Goal: Contribute content: Contribute content

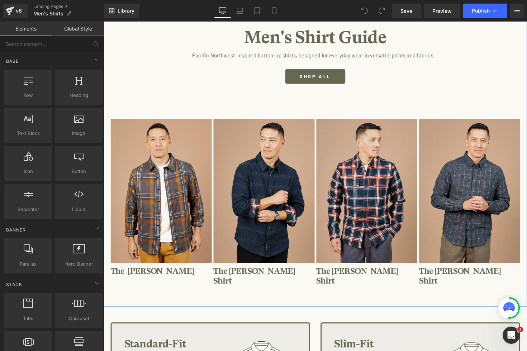
scroll to position [120, 0]
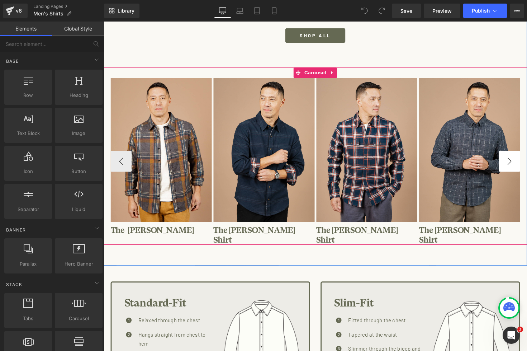
click at [517, 161] on button "›" at bounding box center [520, 165] width 22 height 22
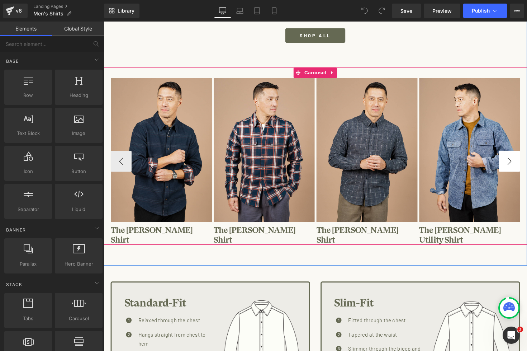
click at [517, 161] on button "›" at bounding box center [520, 165] width 22 height 22
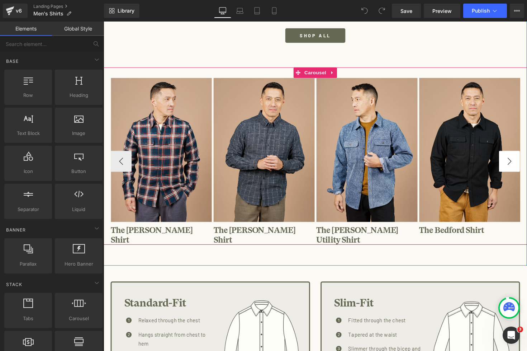
click at [517, 161] on button "›" at bounding box center [520, 165] width 22 height 22
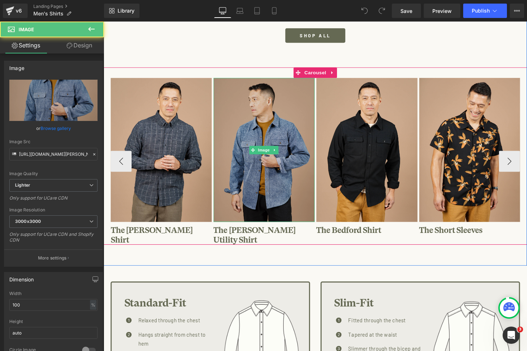
click at [274, 191] on img at bounding box center [268, 152] width 104 height 147
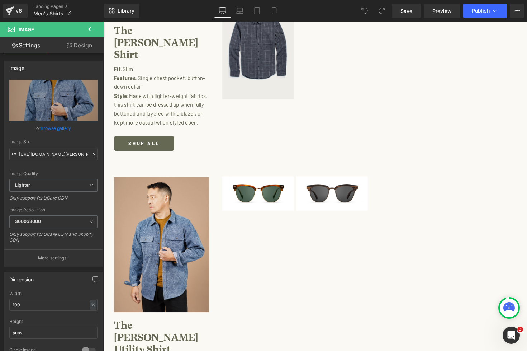
scroll to position [1558, 0]
click at [438, 10] on span "Preview" at bounding box center [442, 11] width 19 height 8
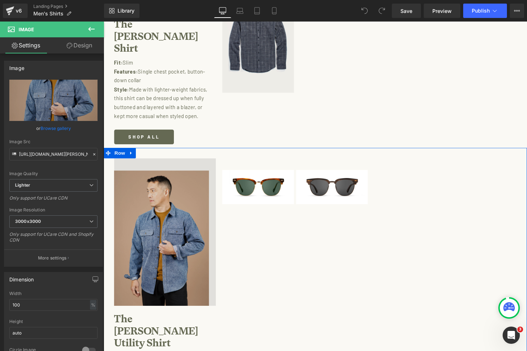
scroll to position [1498, 0]
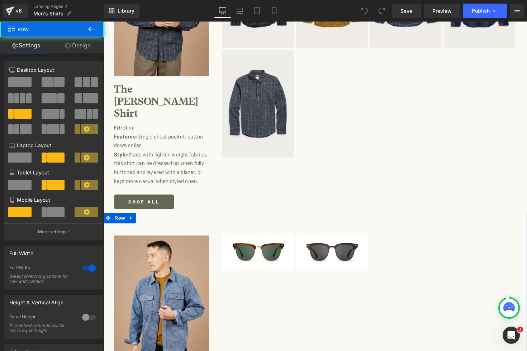
click at [133, 220] on icon at bounding box center [132, 222] width 5 height 5
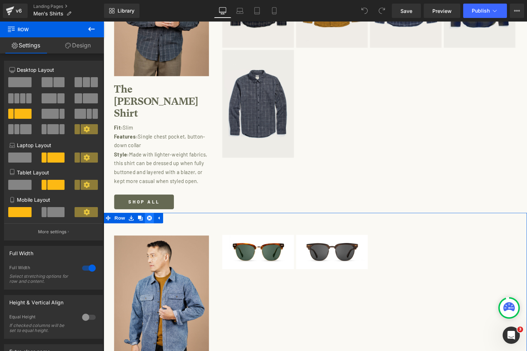
click at [151, 220] on icon at bounding box center [150, 222] width 5 height 5
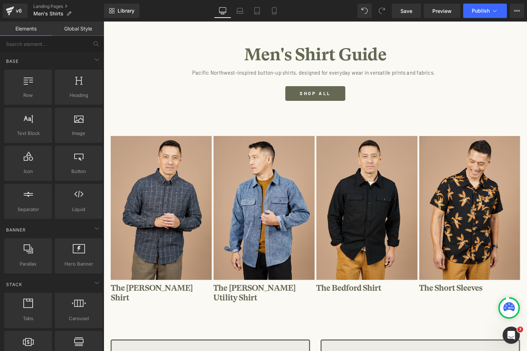
scroll to position [107, 0]
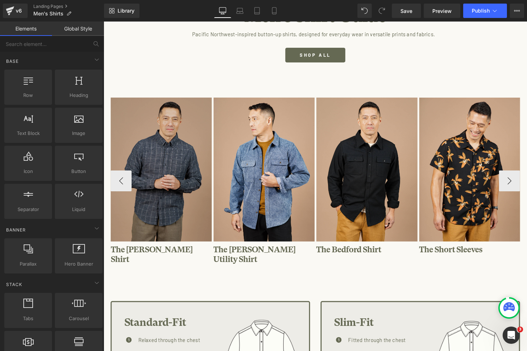
click at [183, 194] on img at bounding box center [163, 172] width 104 height 147
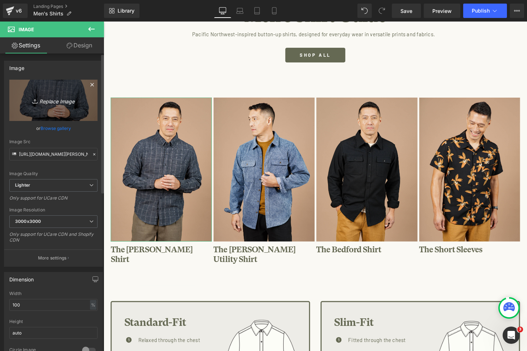
click at [62, 101] on icon "Replace Image" at bounding box center [53, 100] width 57 height 9
type input "C:\fakepath\[PERSON_NAME] Moonrise Windowpane_M403-477SS_0725.jpg"
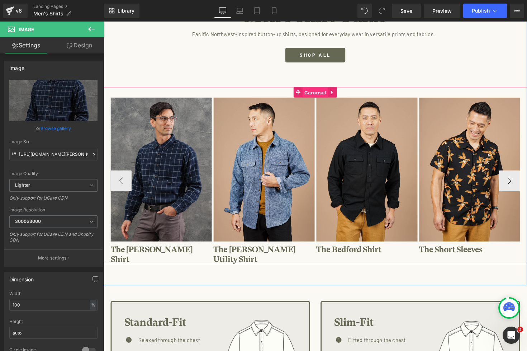
click at [315, 92] on span "Carousel" at bounding box center [321, 94] width 26 height 11
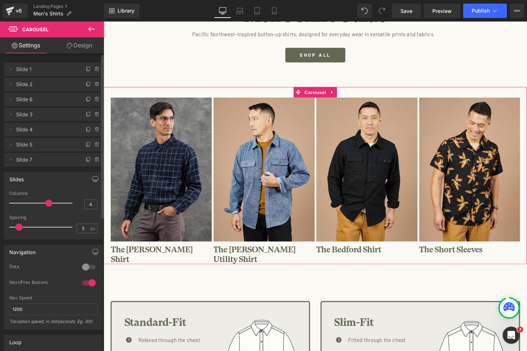
click at [36, 89] on span "Slide 2" at bounding box center [46, 85] width 60 height 14
click at [94, 83] on icon at bounding box center [97, 84] width 6 height 6
click at [89, 84] on button "Delete" at bounding box center [89, 84] width 23 height 9
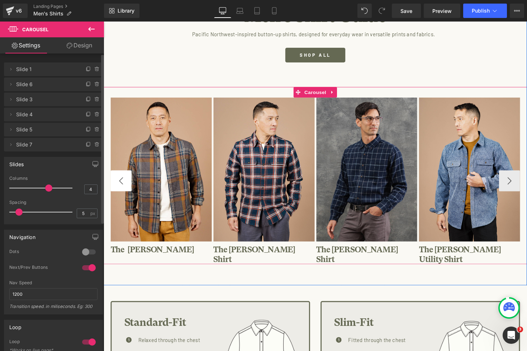
click at [119, 181] on button "‹" at bounding box center [122, 185] width 22 height 22
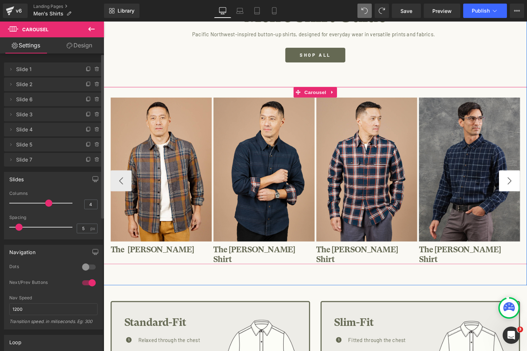
click at [518, 179] on button "›" at bounding box center [520, 185] width 22 height 22
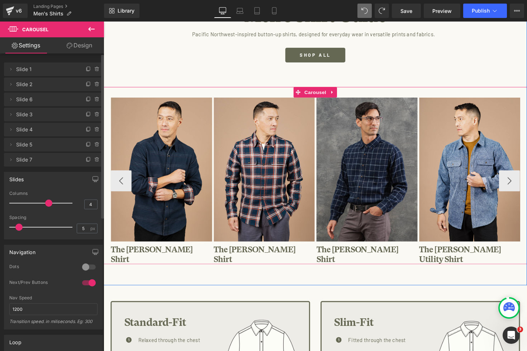
click at [481, 174] on span "Image" at bounding box center [479, 173] width 15 height 9
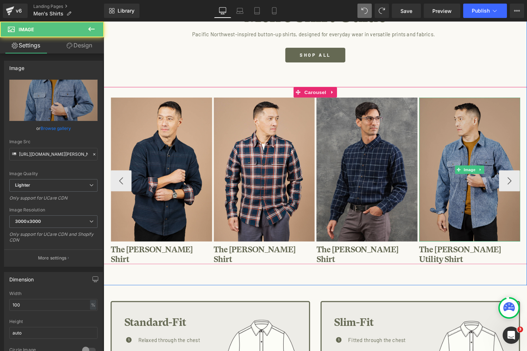
click at [476, 145] on img at bounding box center [479, 172] width 104 height 147
click at [471, 127] on img at bounding box center [479, 172] width 104 height 147
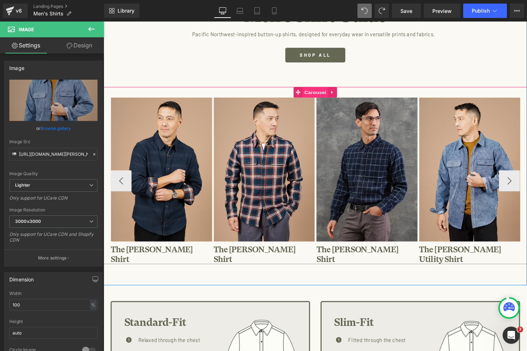
click at [315, 93] on span "Carousel" at bounding box center [321, 94] width 26 height 11
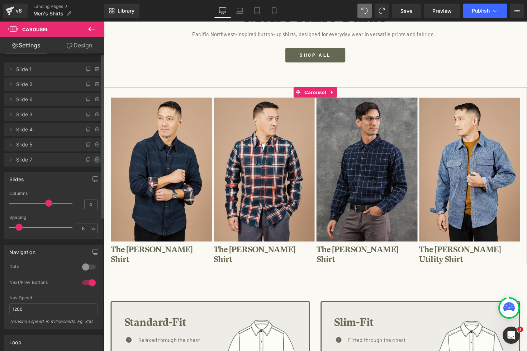
click at [94, 160] on icon at bounding box center [97, 160] width 6 height 6
click at [90, 160] on button "Delete" at bounding box center [89, 159] width 23 height 9
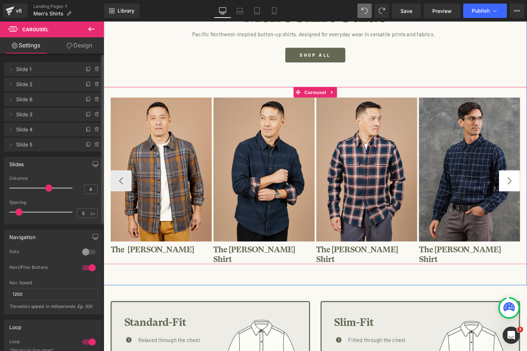
click at [523, 180] on button "›" at bounding box center [520, 185] width 22 height 22
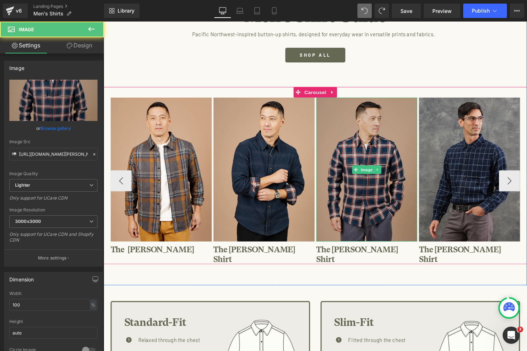
click at [390, 147] on img at bounding box center [374, 172] width 104 height 147
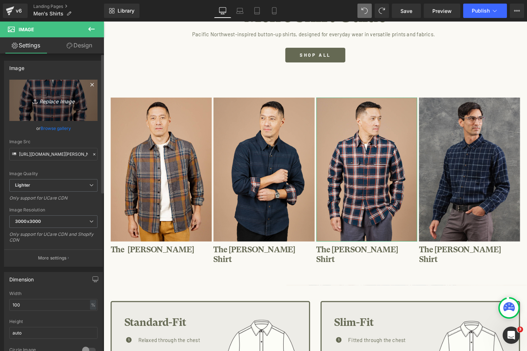
click at [57, 102] on icon "Replace Image" at bounding box center [53, 100] width 57 height 9
type input "C:\fakepath\[PERSON_NAME] Coastline Stripe_M405-722BR_7702.jpg"
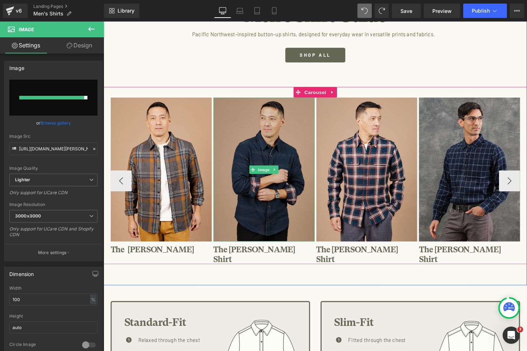
click at [289, 139] on img at bounding box center [268, 172] width 104 height 147
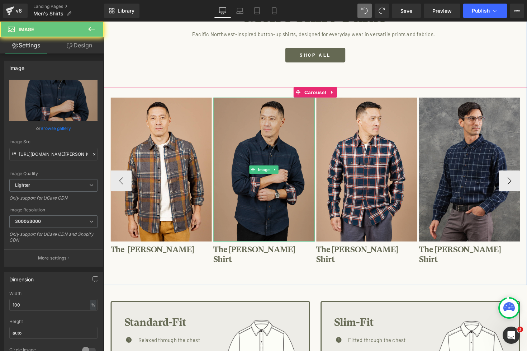
click at [289, 139] on img at bounding box center [268, 172] width 104 height 147
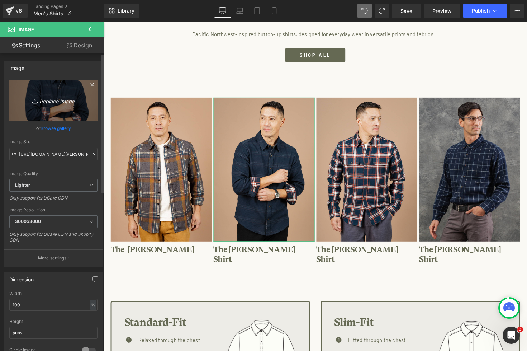
click at [67, 100] on icon "Replace Image" at bounding box center [53, 100] width 57 height 9
type input "C:\fakepath\[PERSON_NAME] Desert [PERSON_NAME] Plaid_M409-476VJ_7484.jpg"
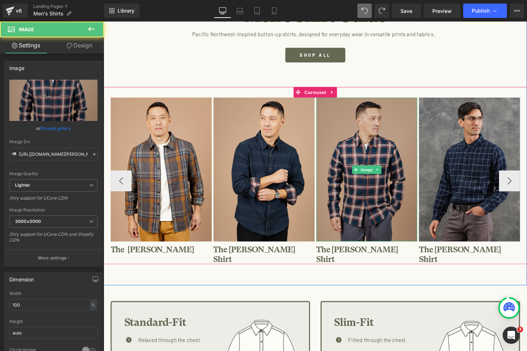
click at [357, 163] on img at bounding box center [374, 172] width 104 height 147
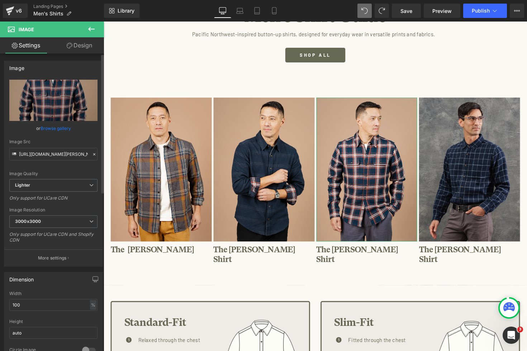
click at [52, 128] on link "Browse gallery" at bounding box center [56, 128] width 31 height 13
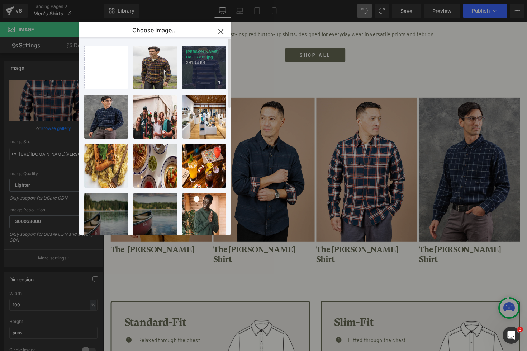
click at [207, 67] on div "[PERSON_NAME] Co...7702.jpg 391.34 KB" at bounding box center [205, 68] width 44 height 44
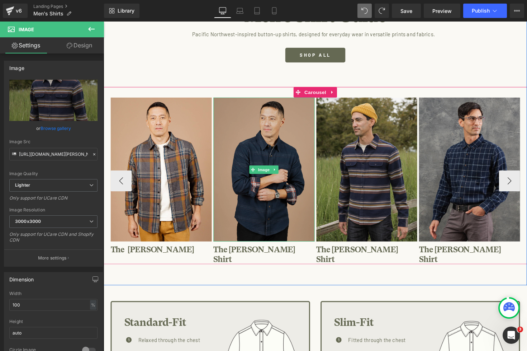
click at [247, 155] on img at bounding box center [268, 172] width 104 height 147
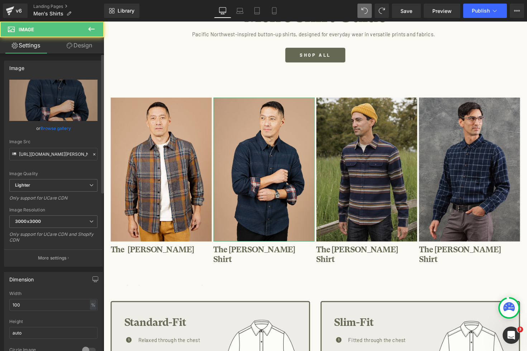
click at [53, 126] on link "Browse gallery" at bounding box center [56, 128] width 31 height 13
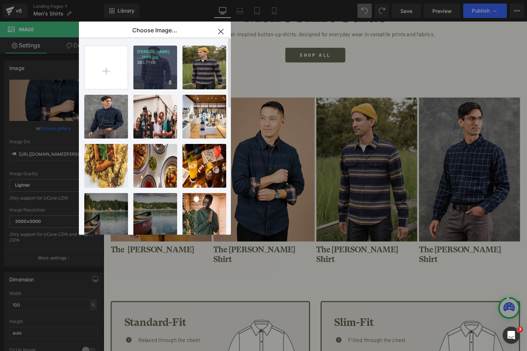
click at [165, 72] on div "[PERSON_NAME] ...7484.jpg 383.71 KB" at bounding box center [155, 68] width 44 height 44
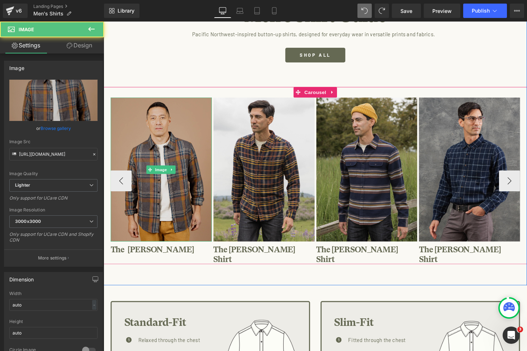
click at [177, 154] on img at bounding box center [163, 172] width 104 height 147
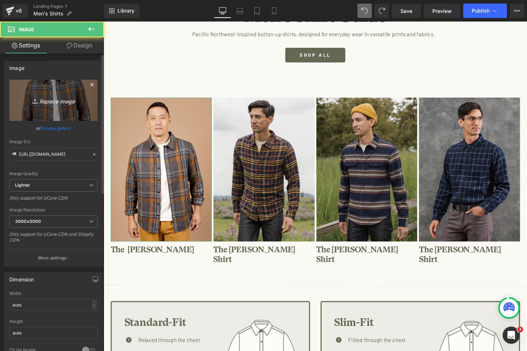
click at [67, 102] on icon "Replace Image" at bounding box center [53, 100] width 57 height 9
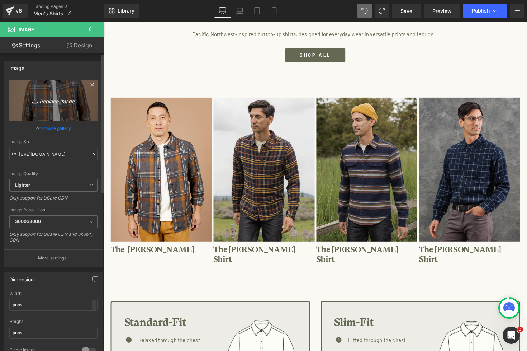
type input "C:\fakepath\[PERSON_NAME] Weave_M408-478SS_13111.jpg"
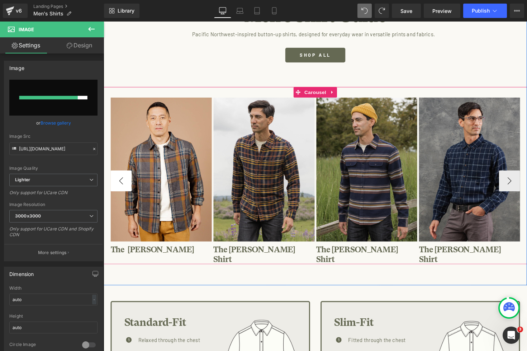
click at [117, 182] on button "‹" at bounding box center [122, 185] width 22 height 22
click at [521, 179] on button "›" at bounding box center [520, 185] width 22 height 22
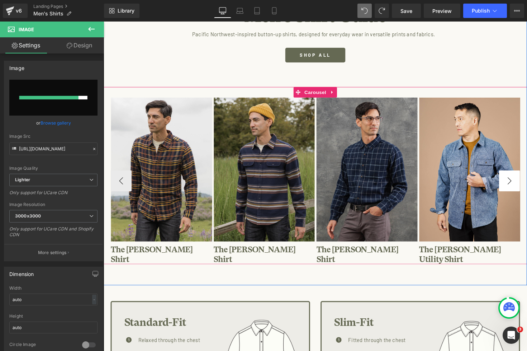
click at [521, 179] on button "›" at bounding box center [520, 185] width 22 height 22
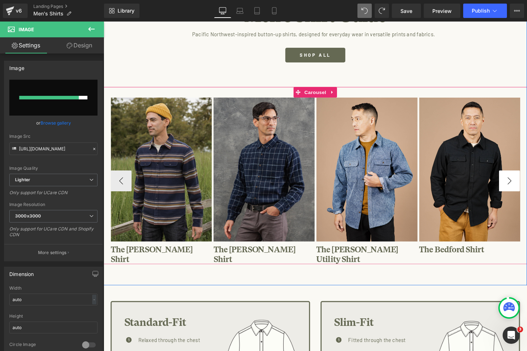
click at [521, 179] on button "›" at bounding box center [520, 185] width 22 height 22
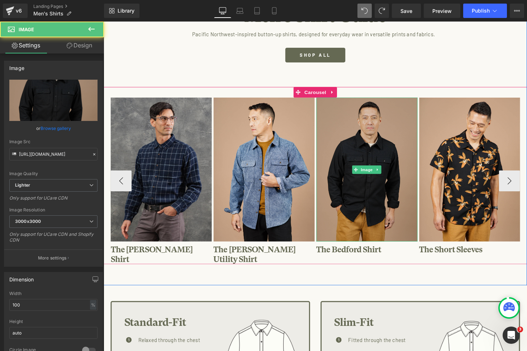
click at [407, 153] on img at bounding box center [374, 172] width 104 height 147
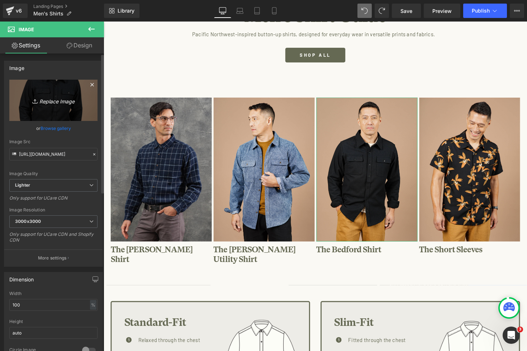
click at [64, 104] on icon "Replace Image" at bounding box center [53, 100] width 57 height 9
type input "C:\fakepath\Bedford Denim Herringbone_M445-917SS_12978.jpg"
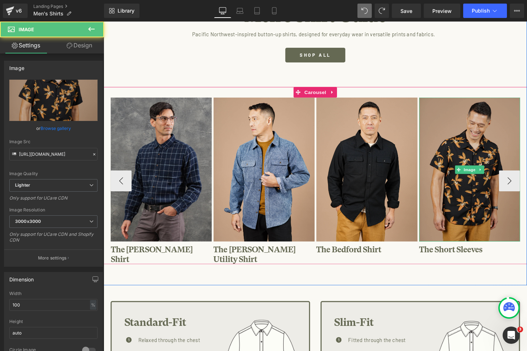
click at [444, 155] on img at bounding box center [479, 172] width 104 height 147
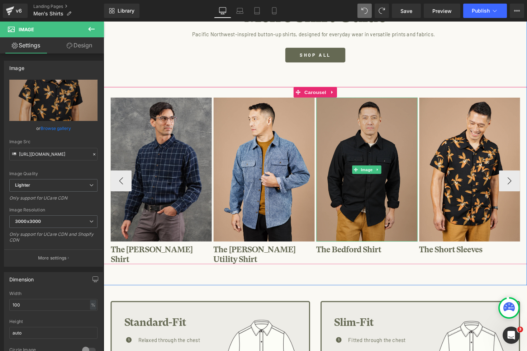
click at [349, 146] on img at bounding box center [374, 172] width 104 height 147
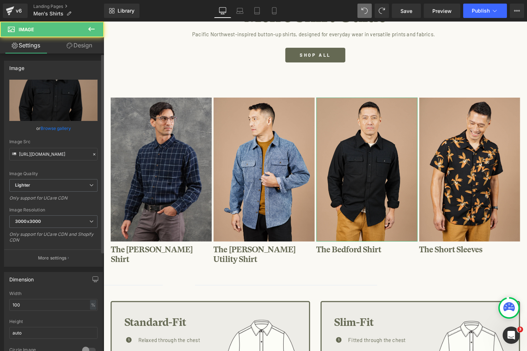
click at [68, 128] on link "Browse gallery" at bounding box center [56, 128] width 31 height 13
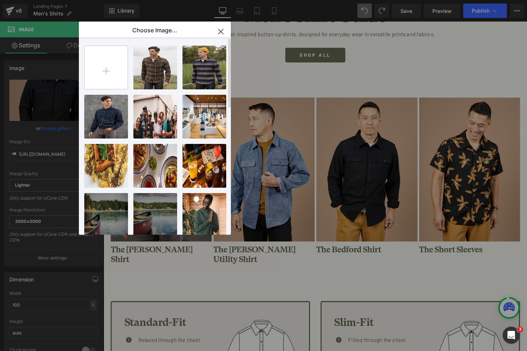
click at [103, 77] on input "file" at bounding box center [106, 67] width 43 height 43
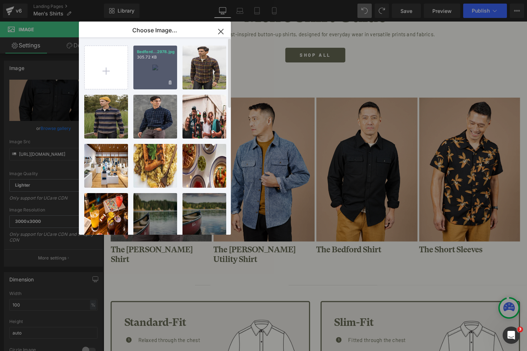
click at [160, 69] on div "Bedford...2978.jpg 305.72 KB" at bounding box center [155, 68] width 44 height 44
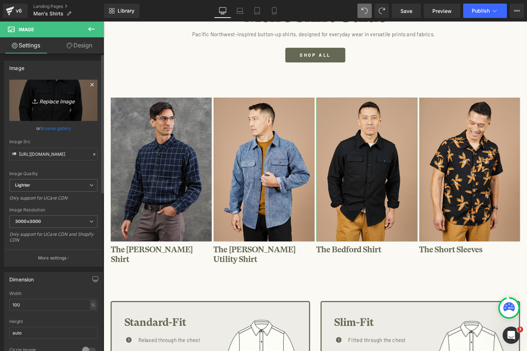
click at [56, 102] on icon "Replace Image" at bounding box center [53, 100] width 57 height 9
click at [60, 126] on link "Browse gallery" at bounding box center [56, 128] width 31 height 13
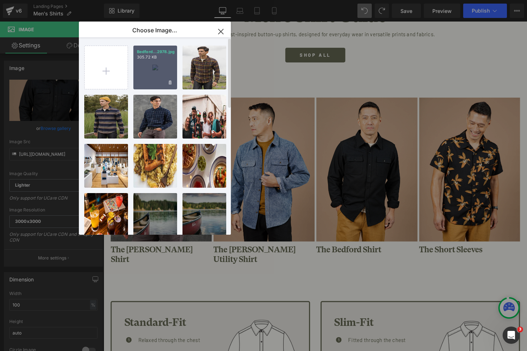
click at [147, 68] on div "Bedford...2978.jpg 305.72 KB" at bounding box center [155, 68] width 44 height 44
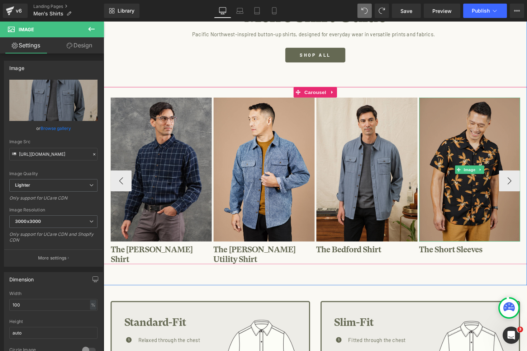
click at [450, 154] on img at bounding box center [479, 172] width 104 height 147
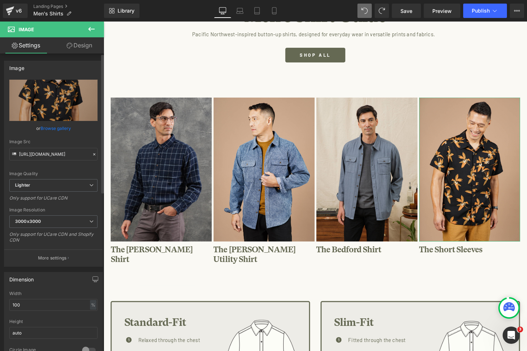
click at [57, 128] on link "Browse gallery" at bounding box center [56, 128] width 31 height 13
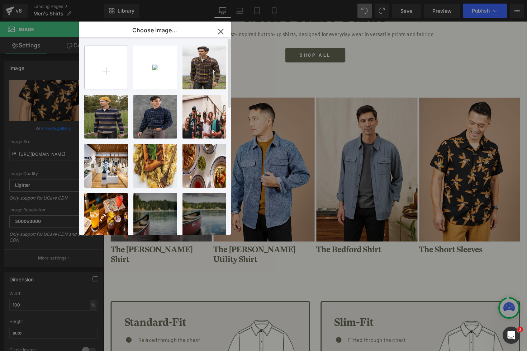
click at [106, 77] on input "file" at bounding box center [106, 67] width 43 height 43
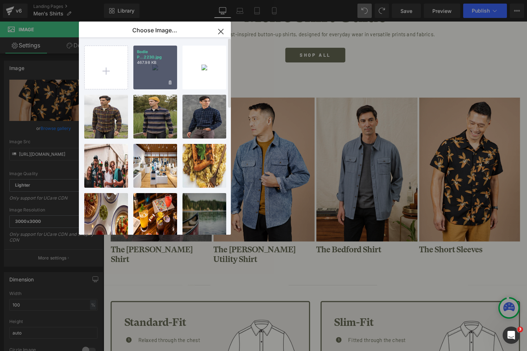
click at [155, 66] on div "Bodie P...2230.jpg 467.98 KB" at bounding box center [155, 68] width 44 height 44
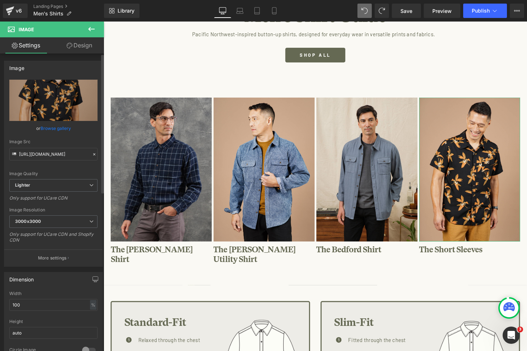
click at [55, 127] on link "Browse gallery" at bounding box center [56, 128] width 31 height 13
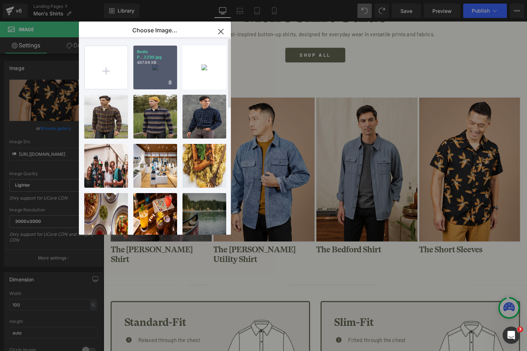
click at [158, 69] on div "Bodie P...2230.jpg 467.98 KB" at bounding box center [155, 68] width 44 height 44
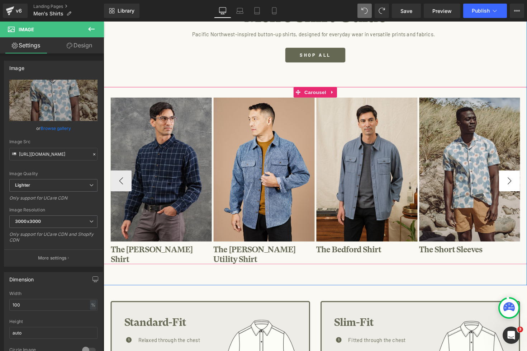
click at [521, 185] on button "›" at bounding box center [520, 185] width 22 height 22
click at [121, 177] on button "‹" at bounding box center [122, 185] width 22 height 22
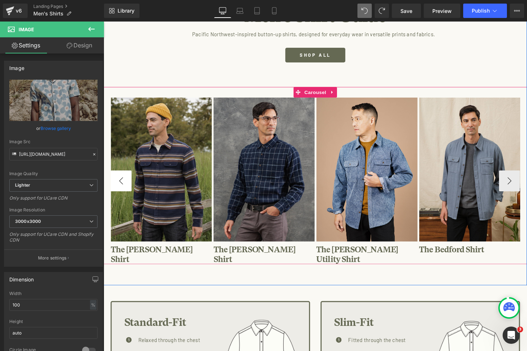
click at [121, 177] on button "‹" at bounding box center [122, 185] width 22 height 22
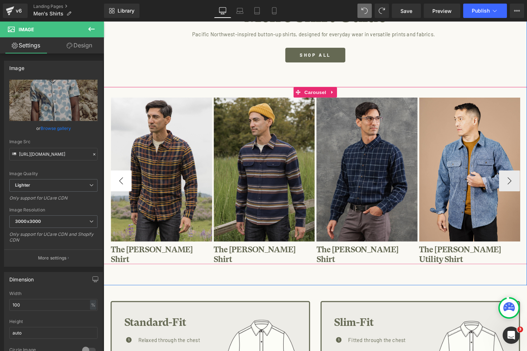
click at [121, 177] on button "‹" at bounding box center [122, 185] width 22 height 22
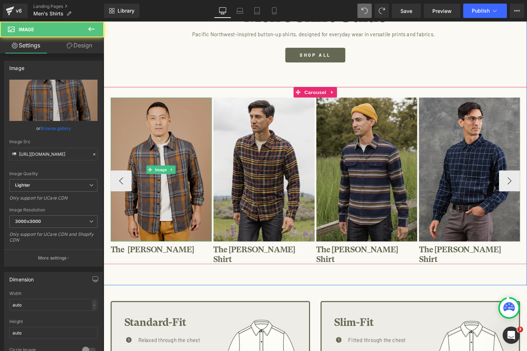
click at [181, 152] on img at bounding box center [163, 172] width 104 height 147
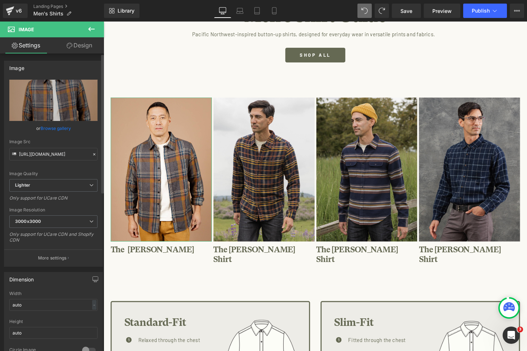
click at [56, 127] on link "Browse gallery" at bounding box center [56, 128] width 31 height 13
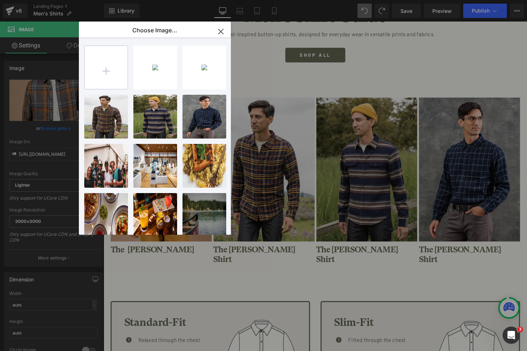
click at [109, 72] on input "file" at bounding box center [106, 67] width 43 height 43
type input "C:\fakepath\[PERSON_NAME] Weave_M408-478SS_13111.jpg"
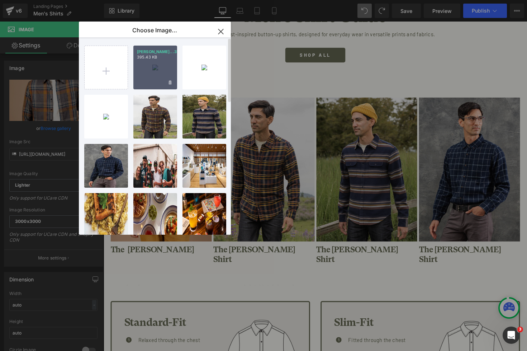
click at [156, 69] on div "[PERSON_NAME]...3111.jpg 395.43 KB" at bounding box center [155, 68] width 44 height 44
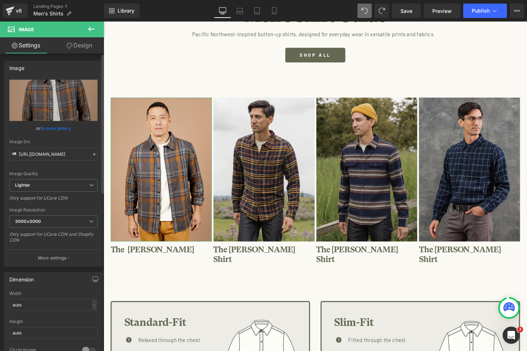
click at [48, 130] on link "Browse gallery" at bounding box center [56, 128] width 31 height 13
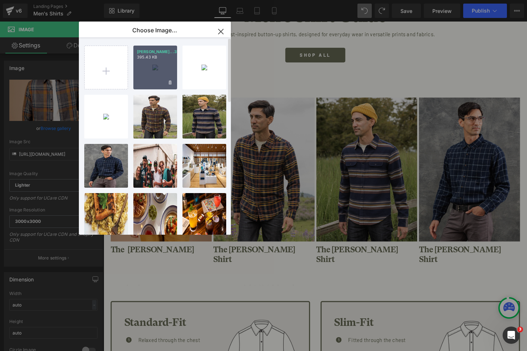
click at [151, 73] on div "[PERSON_NAME]...3111.jpg 395.43 KB" at bounding box center [155, 68] width 44 height 44
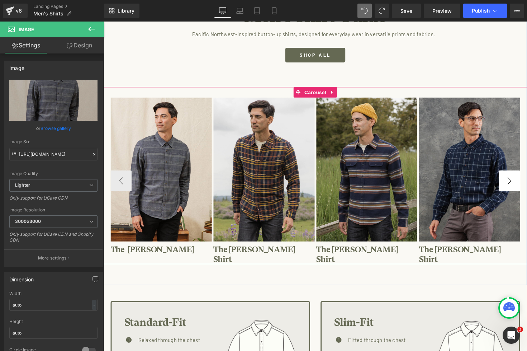
click at [520, 175] on button "›" at bounding box center [520, 185] width 22 height 22
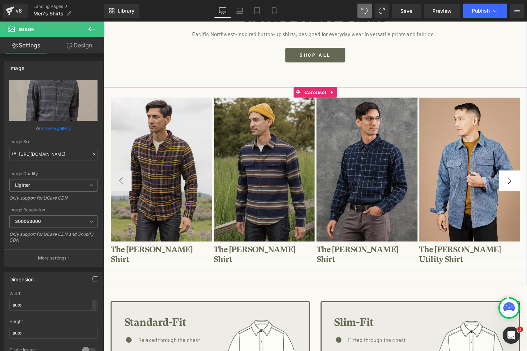
click at [520, 176] on button "›" at bounding box center [520, 185] width 22 height 22
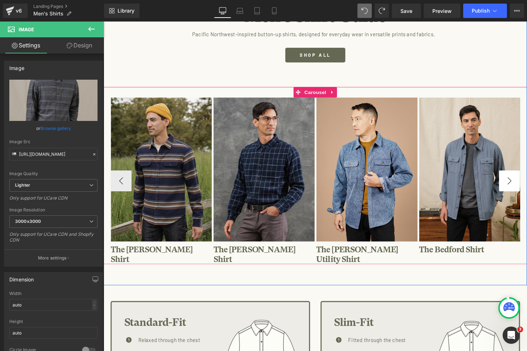
click at [520, 176] on button "›" at bounding box center [520, 185] width 22 height 22
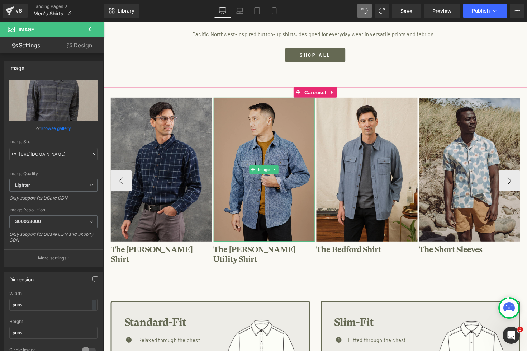
click at [256, 145] on img at bounding box center [268, 172] width 104 height 147
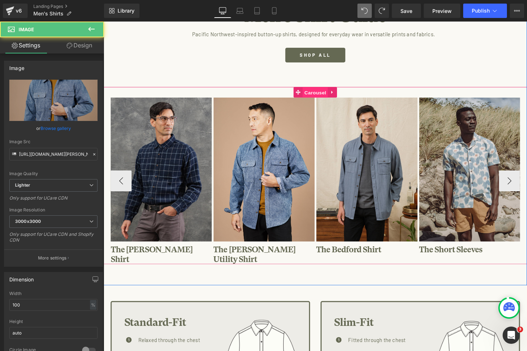
click at [313, 96] on span "Carousel" at bounding box center [321, 94] width 26 height 11
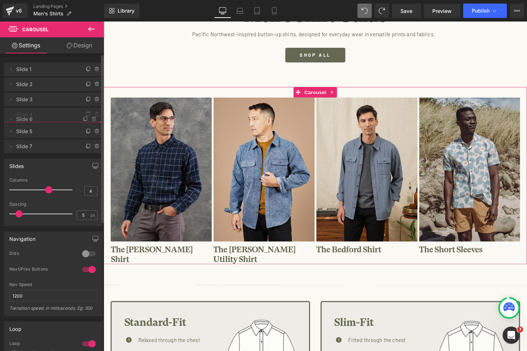
drag, startPoint x: 44, startPoint y: 99, endPoint x: 44, endPoint y: 120, distance: 20.8
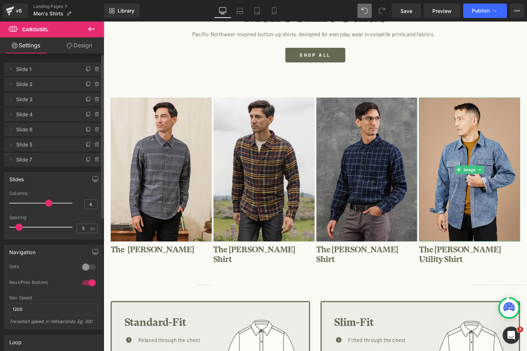
click at [42, 115] on span "Slide 4" at bounding box center [46, 115] width 60 height 14
click at [97, 115] on icon at bounding box center [97, 114] width 0 height 1
click at [94, 115] on button "Delete" at bounding box center [89, 114] width 23 height 9
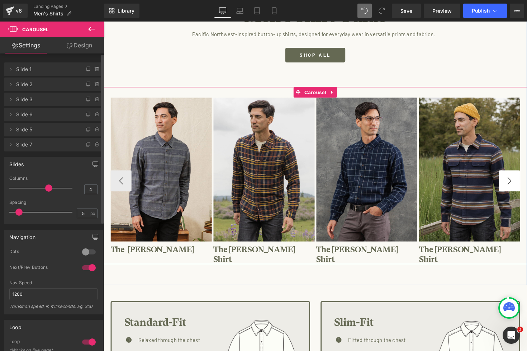
click at [517, 183] on button "›" at bounding box center [520, 185] width 22 height 22
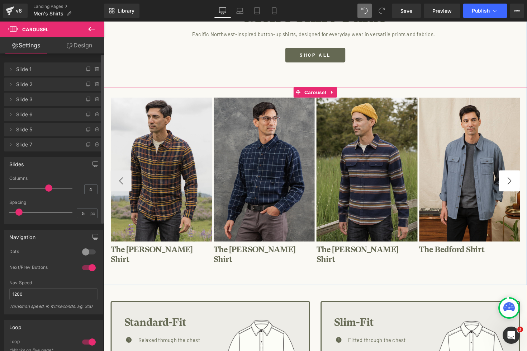
click at [517, 183] on button "›" at bounding box center [520, 185] width 22 height 22
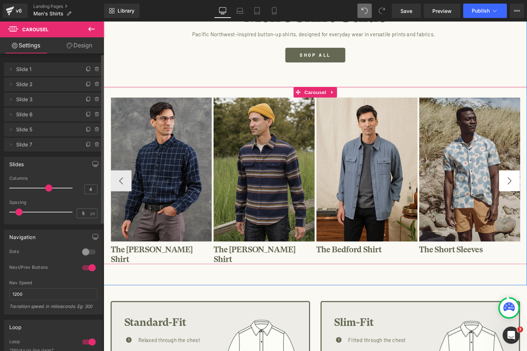
click at [517, 183] on button "›" at bounding box center [520, 185] width 22 height 22
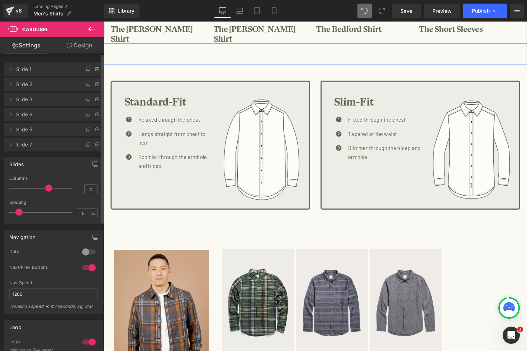
scroll to position [443, 0]
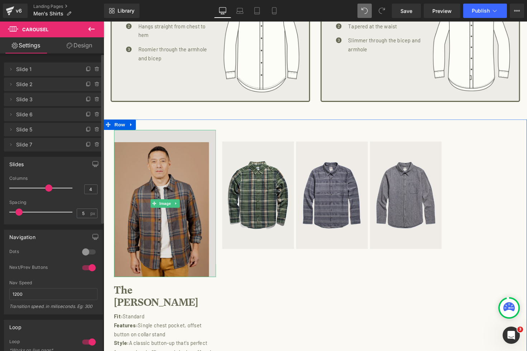
click at [186, 201] on img at bounding box center [166, 207] width 104 height 151
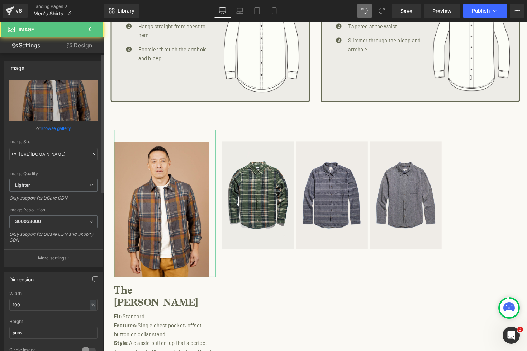
click at [60, 126] on link "Browse gallery" at bounding box center [56, 128] width 31 height 13
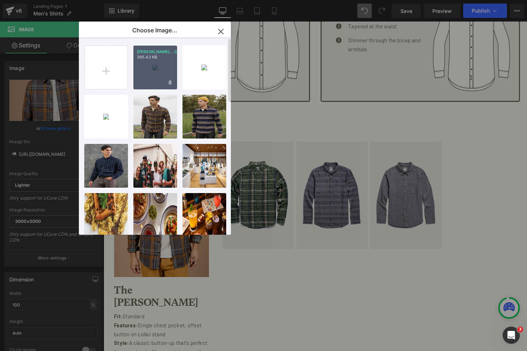
click at [158, 74] on div "[PERSON_NAME]...3111.jpg 395.43 KB" at bounding box center [155, 68] width 44 height 44
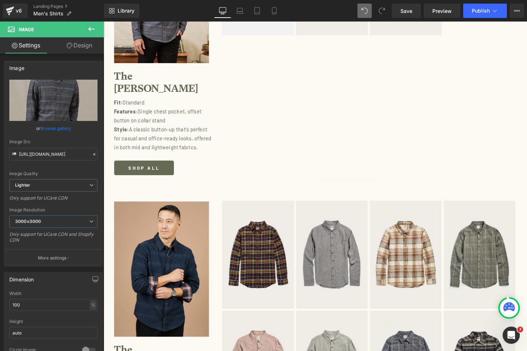
scroll to position [693, 0]
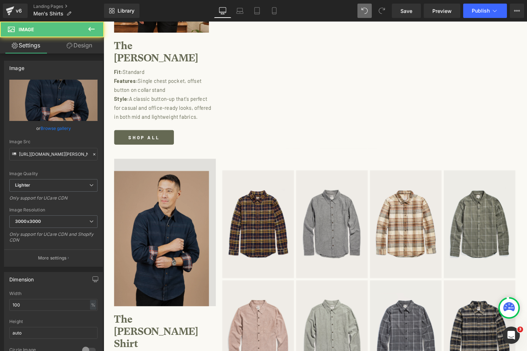
click at [172, 227] on div "Image" at bounding box center [166, 237] width 104 height 151
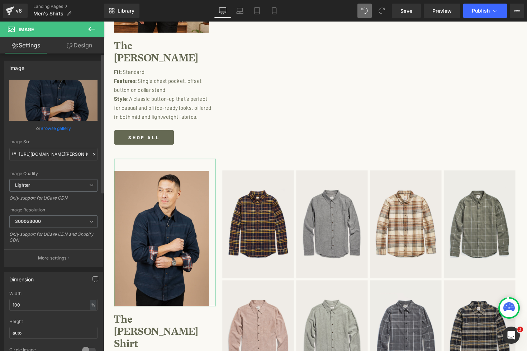
click at [58, 128] on link "Browse gallery" at bounding box center [56, 128] width 31 height 13
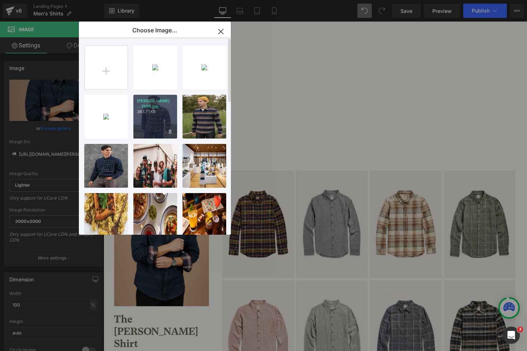
click at [147, 114] on div "[PERSON_NAME] ...7484.jpg 383.71 KB" at bounding box center [155, 117] width 44 height 44
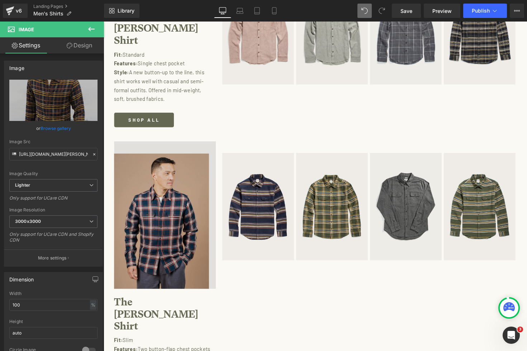
scroll to position [1007, 0]
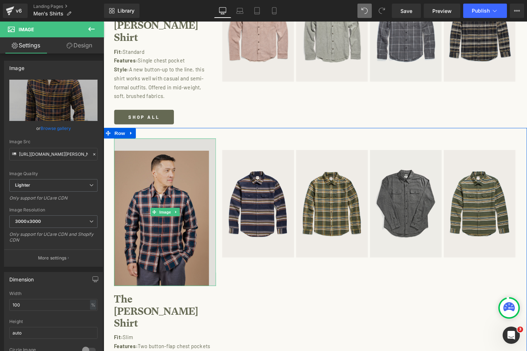
click at [164, 209] on img at bounding box center [166, 216] width 104 height 151
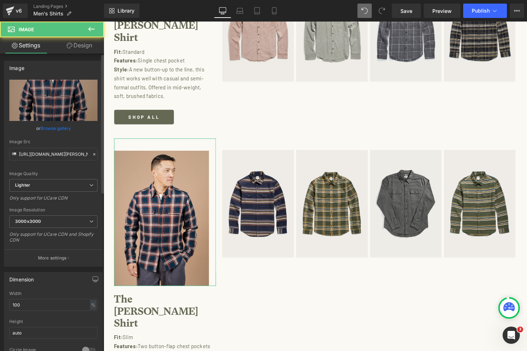
click at [56, 128] on link "Browse gallery" at bounding box center [56, 128] width 31 height 13
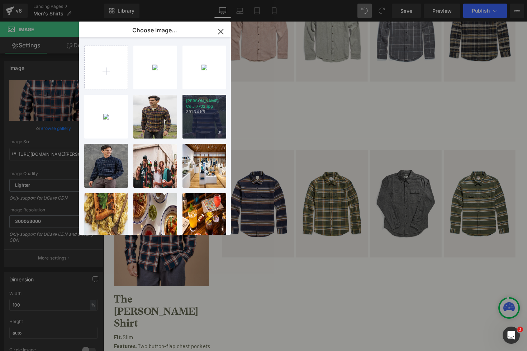
click at [198, 123] on div "[PERSON_NAME] Co...7702.jpg 391.34 KB" at bounding box center [205, 117] width 44 height 44
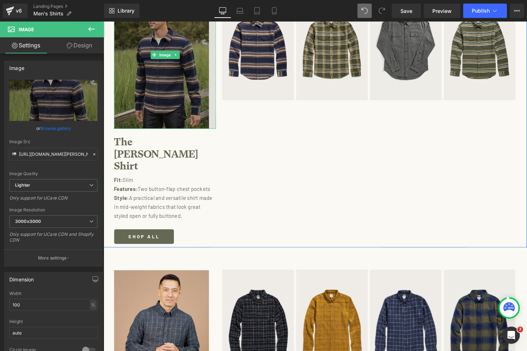
scroll to position [1325, 0]
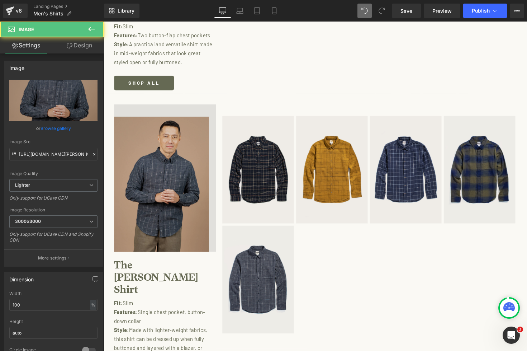
click at [168, 170] on img at bounding box center [166, 181] width 104 height 151
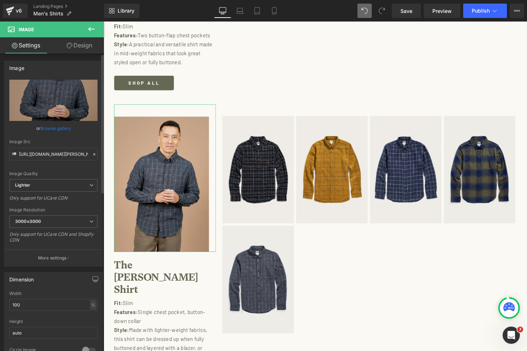
click at [50, 126] on link "Browse gallery" at bounding box center [56, 128] width 31 height 13
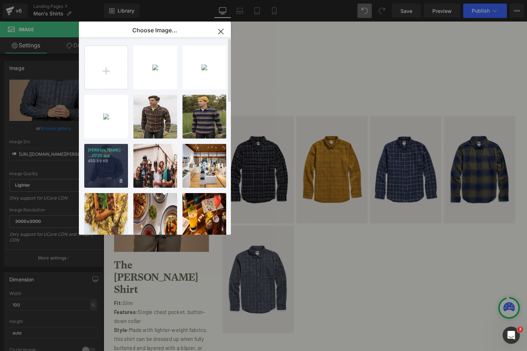
click at [108, 163] on div "[PERSON_NAME] ...0725.jpg 450.89 KB" at bounding box center [106, 166] width 44 height 44
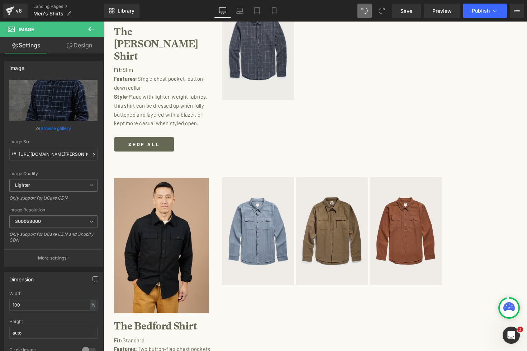
scroll to position [1567, 0]
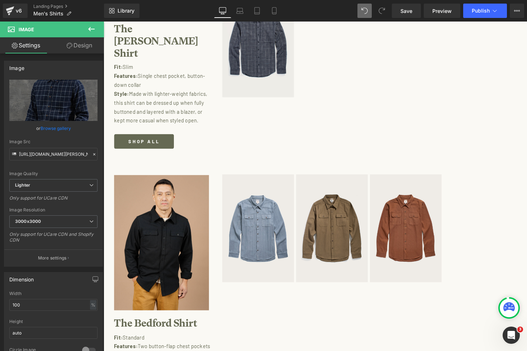
click at [155, 198] on img at bounding box center [166, 241] width 104 height 151
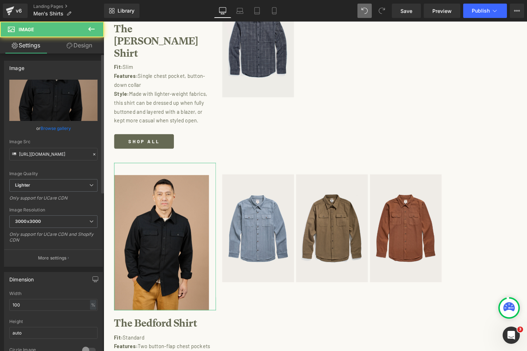
click at [61, 125] on link "Browse gallery" at bounding box center [56, 128] width 31 height 13
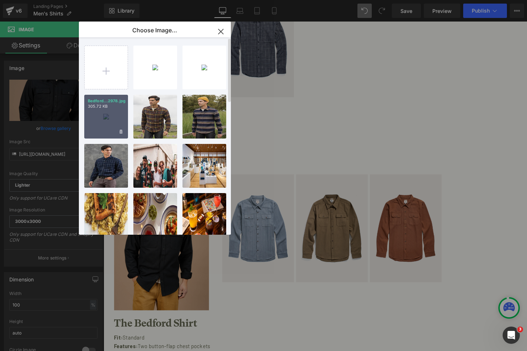
click at [116, 117] on div "Bedford...2978.jpg 305.72 KB" at bounding box center [106, 117] width 44 height 44
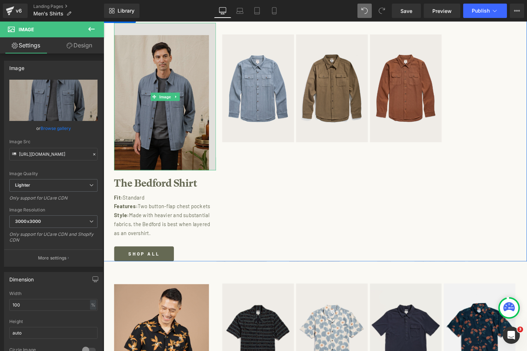
scroll to position [1793, 0]
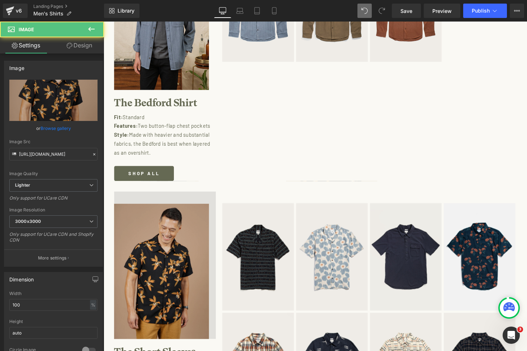
click at [159, 204] on img at bounding box center [166, 271] width 104 height 151
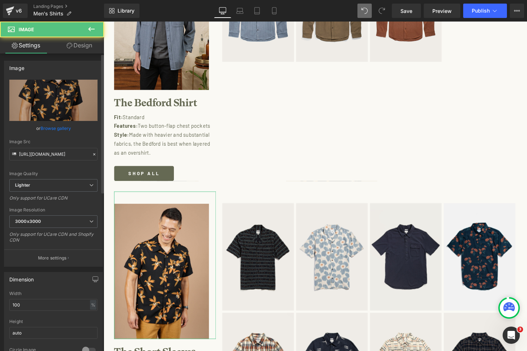
click at [60, 129] on link "Browse gallery" at bounding box center [56, 128] width 31 height 13
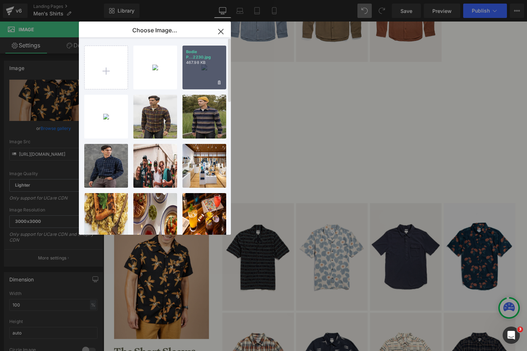
click at [202, 67] on div "Bodie P...2230.jpg 467.98 KB" at bounding box center [205, 68] width 44 height 44
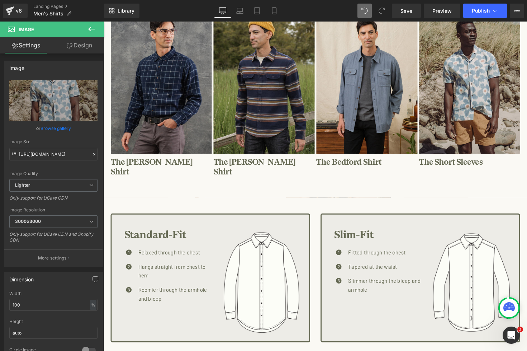
scroll to position [0, 0]
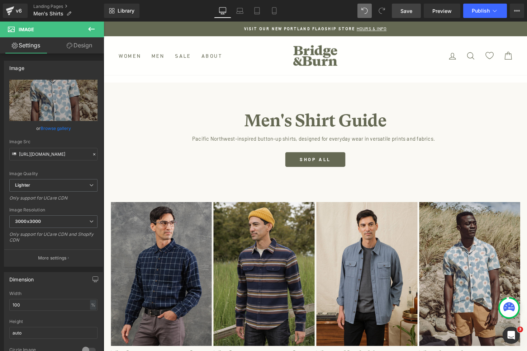
click at [407, 5] on link "Save" at bounding box center [406, 11] width 29 height 14
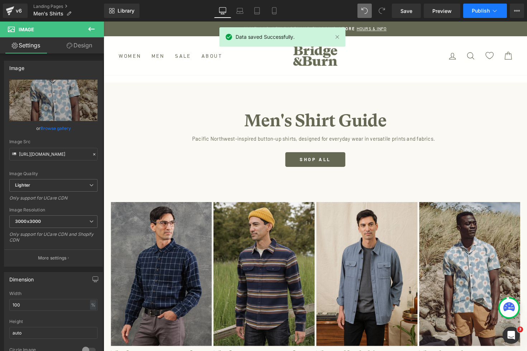
click at [479, 9] on span "Publish" at bounding box center [481, 11] width 18 height 6
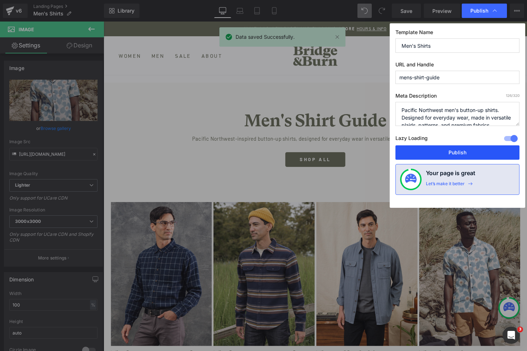
click at [470, 151] on button "Publish" at bounding box center [458, 152] width 124 height 14
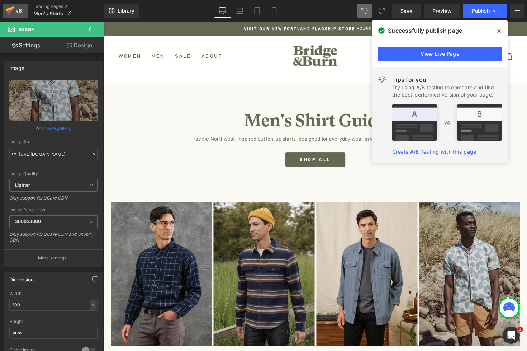
click at [18, 9] on div "v6" at bounding box center [18, 10] width 9 height 9
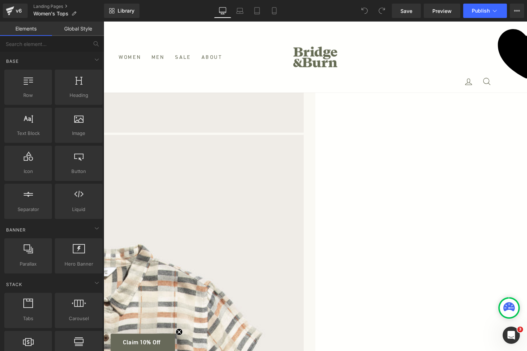
scroll to position [2107, 0]
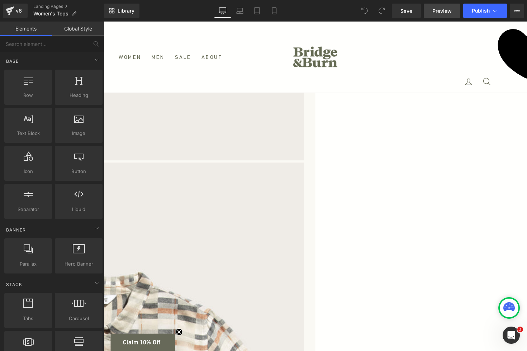
click at [446, 10] on span "Preview" at bounding box center [442, 11] width 19 height 8
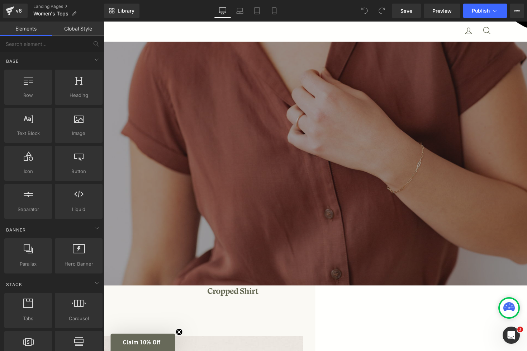
scroll to position [81, 0]
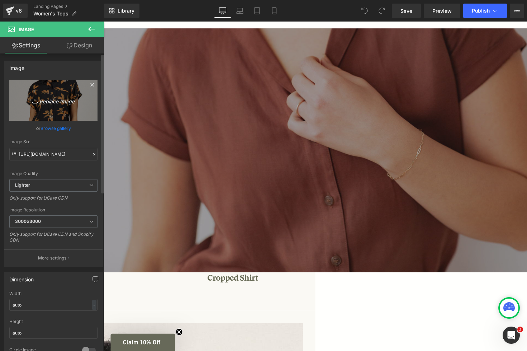
click at [70, 104] on icon "Replace Image" at bounding box center [53, 100] width 57 height 9
type input "C:\fakepath\Bea Alpenglow Stripe_W456-705SS_0106.jpg"
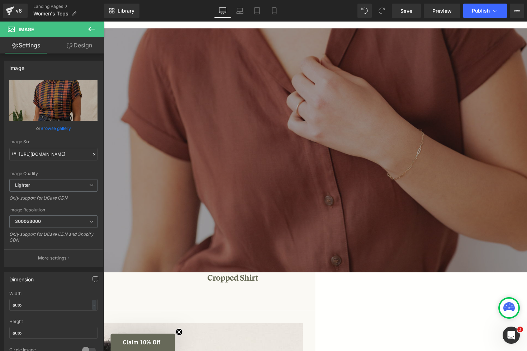
click at [103, 163] on img at bounding box center [51, 191] width 104 height 147
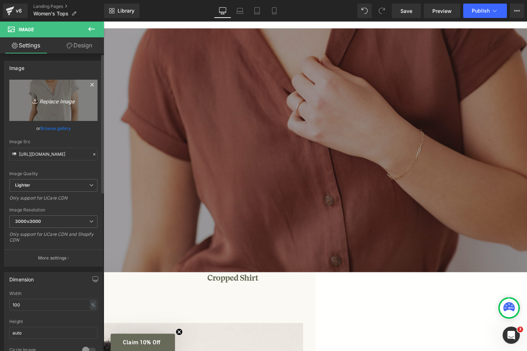
click at [55, 100] on icon "Replace Image" at bounding box center [53, 100] width 57 height 9
type input "C:\fakepath\Innes Gold_W458-221AU_4474.jpg"
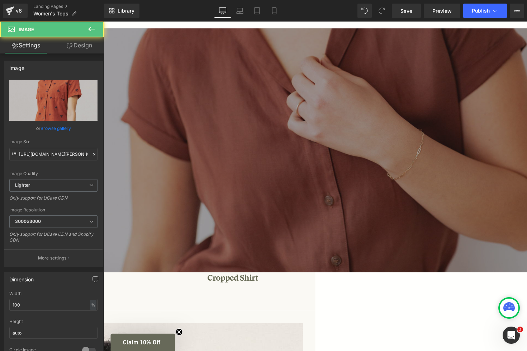
click at [208, 168] on img at bounding box center [157, 191] width 104 height 147
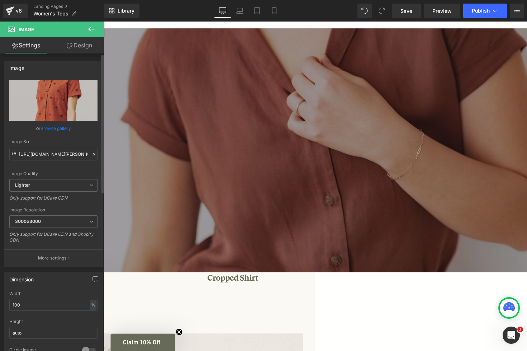
click at [53, 127] on link "Browse gallery" at bounding box center [56, 128] width 31 height 13
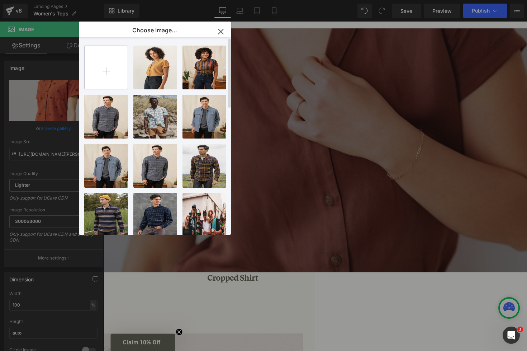
click at [117, 63] on input "file" at bounding box center [106, 67] width 43 height 43
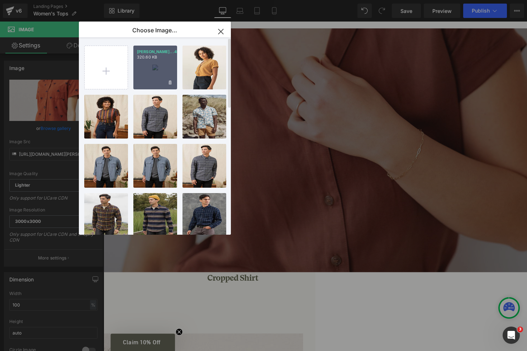
click at [160, 60] on p "320.60 KB" at bounding box center [155, 57] width 37 height 5
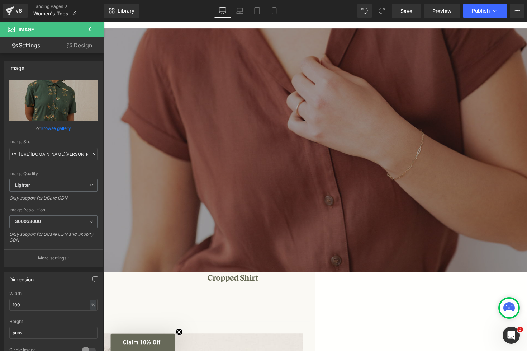
click at [103, 196] on img at bounding box center [51, 191] width 104 height 147
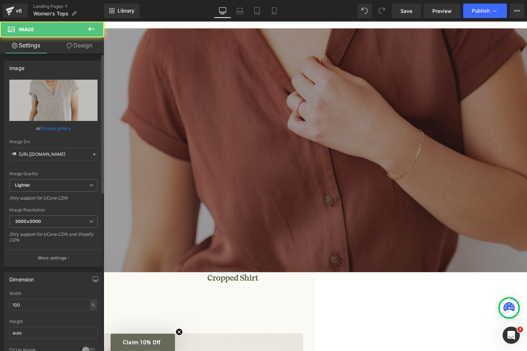
click at [64, 130] on link "Browse gallery" at bounding box center [56, 128] width 31 height 13
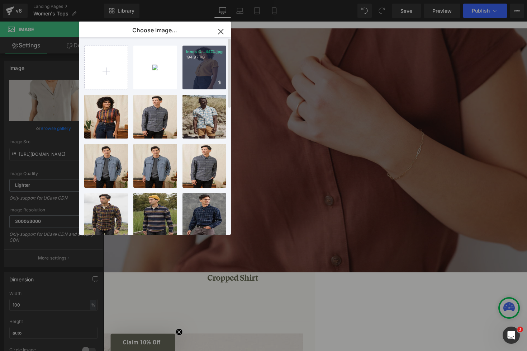
click at [198, 71] on div "Innes G...4474.jpg 194.97 KB" at bounding box center [205, 68] width 44 height 44
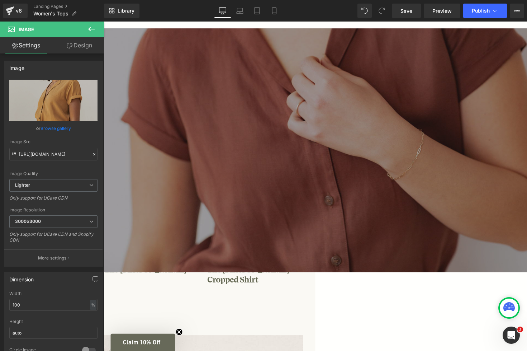
click at [314, 150] on img at bounding box center [262, 193] width 104 height 147
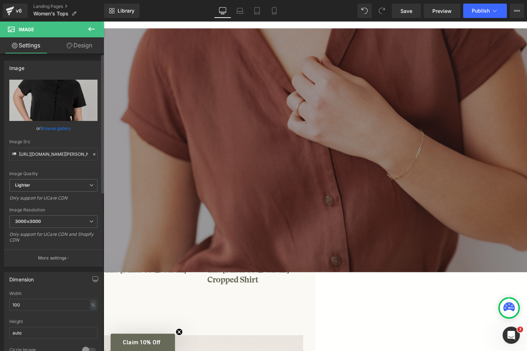
click at [56, 127] on link "Browse gallery" at bounding box center [56, 128] width 31 height 13
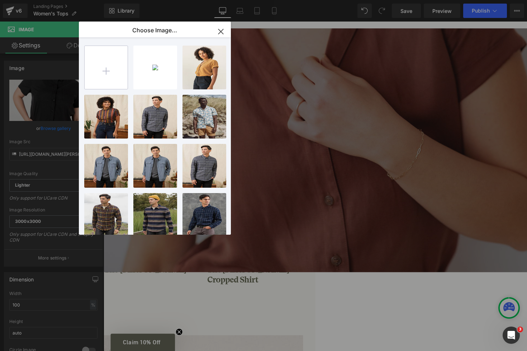
click at [110, 76] on input "file" at bounding box center [106, 67] width 43 height 43
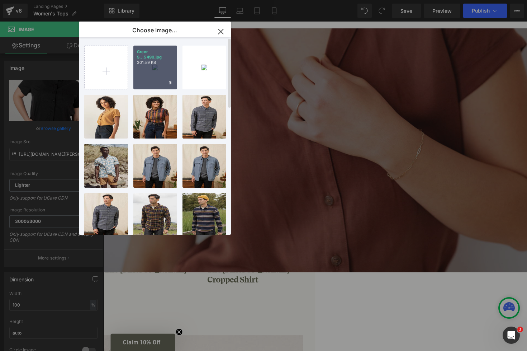
click at [159, 61] on div "Greer S...5490.jpg 301.59 KB" at bounding box center [155, 68] width 44 height 44
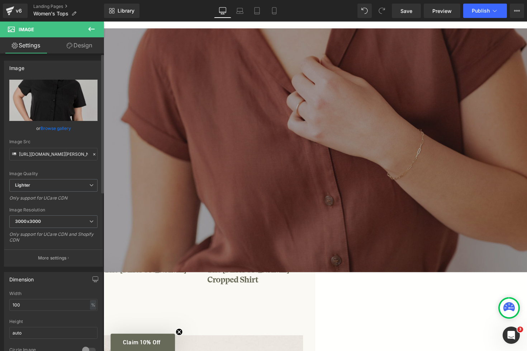
click at [55, 127] on link "Browse gallery" at bounding box center [56, 128] width 31 height 13
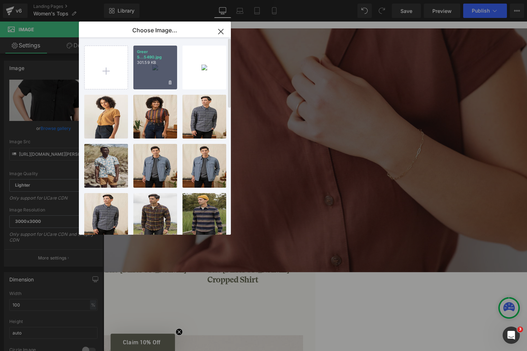
click at [163, 61] on div "Greer S...5490.jpg 301.59 KB" at bounding box center [155, 68] width 44 height 44
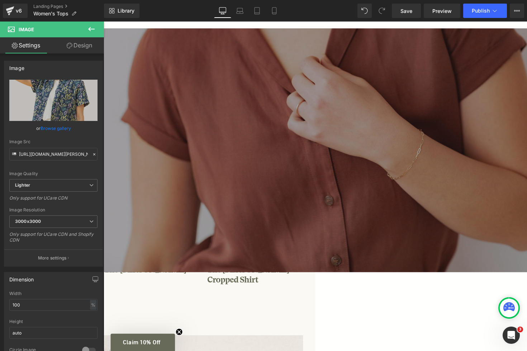
click at [314, 203] on button "›" at bounding box center [303, 206] width 22 height 22
click at [314, 202] on button "›" at bounding box center [303, 206] width 22 height 22
click at [314, 174] on img at bounding box center [262, 193] width 104 height 147
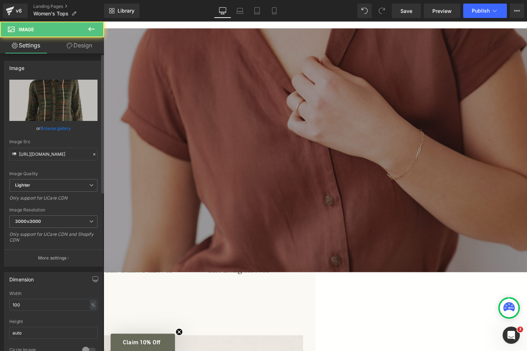
click at [57, 126] on link "Browse gallery" at bounding box center [56, 128] width 31 height 13
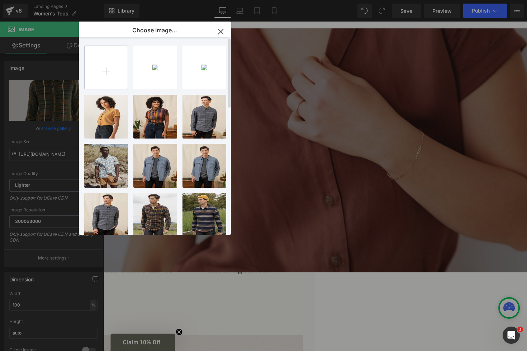
click at [111, 65] on input "file" at bounding box center [106, 67] width 43 height 43
type input "C:\fakepath\Dawson Antique Gold_W475-222VJ_5967.jpg"
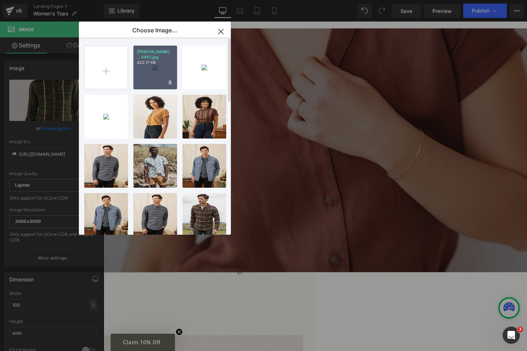
click at [161, 63] on p "422.17 KB" at bounding box center [155, 62] width 37 height 5
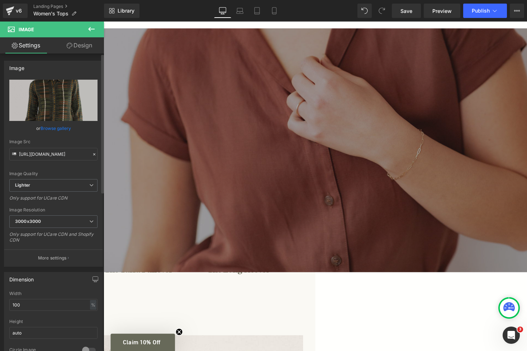
click at [54, 123] on link "Browse gallery" at bounding box center [56, 128] width 31 height 13
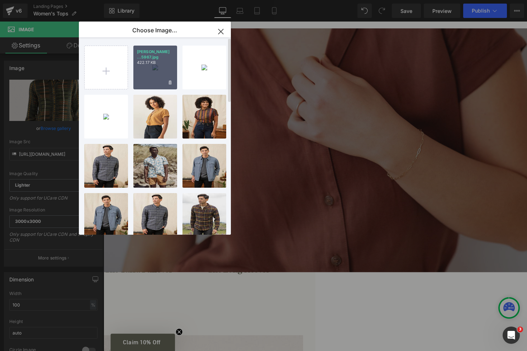
click at [149, 70] on div "Dawson ...5967.jpg 422.17 KB" at bounding box center [155, 68] width 44 height 44
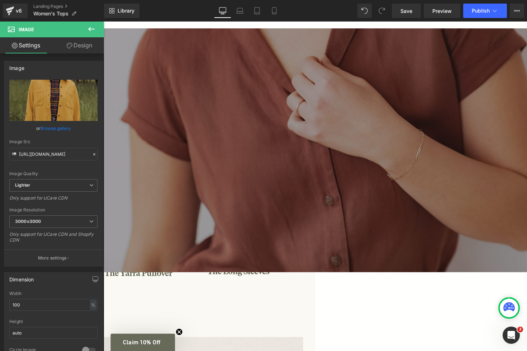
click at [314, 276] on h1 "The Long Sleeves" at bounding box center [262, 278] width 104 height 10
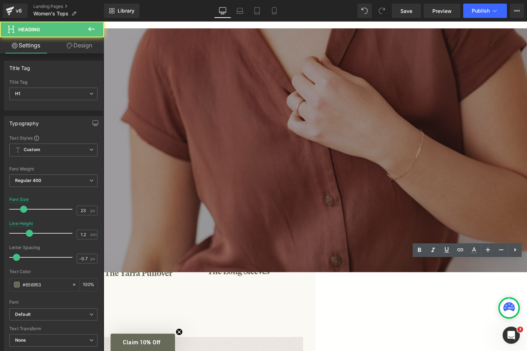
click at [314, 275] on h1 "The Long Sleeves" at bounding box center [262, 278] width 104 height 10
drag, startPoint x: 440, startPoint y: 275, endPoint x: 420, endPoint y: 274, distance: 20.1
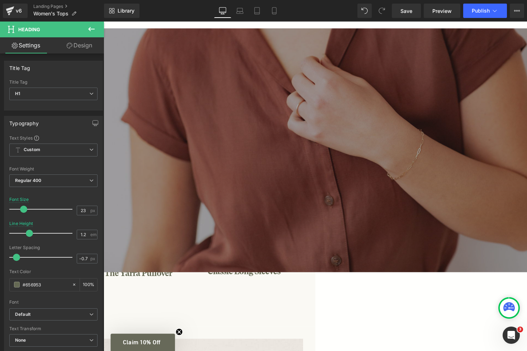
click at [321, 300] on div "Women's Classic Tops Heading Pacific Northwest-inspired tops designed for every…" at bounding box center [104, 165] width 434 height 338
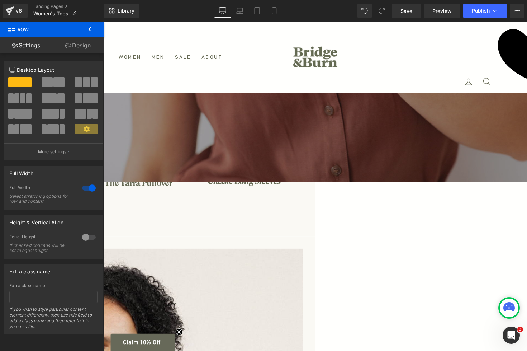
scroll to position [219, 0]
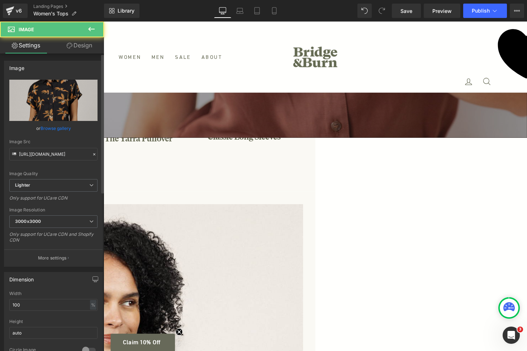
click at [62, 127] on link "Browse gallery" at bounding box center [56, 128] width 31 height 13
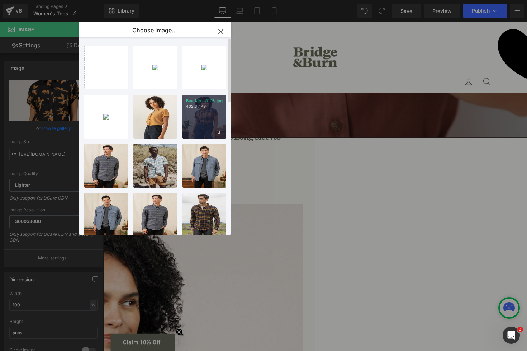
click at [204, 110] on div "Bea Alp...0106.jpg 402.37 KB" at bounding box center [205, 117] width 44 height 44
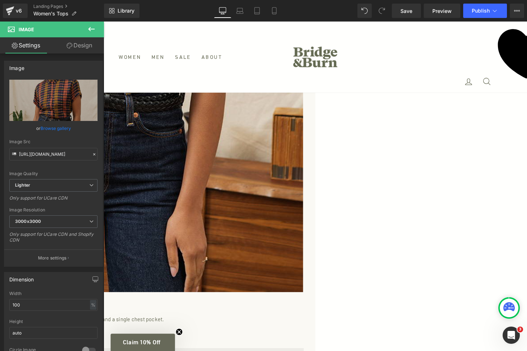
scroll to position [746, 0]
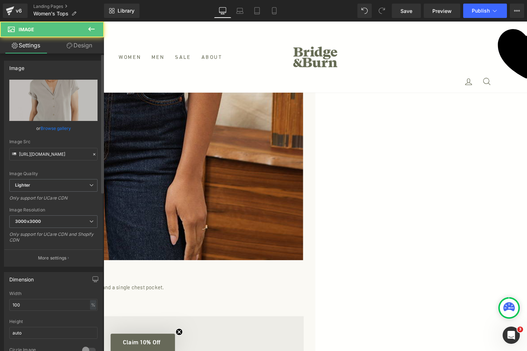
click at [55, 127] on link "Browse gallery" at bounding box center [56, 128] width 31 height 13
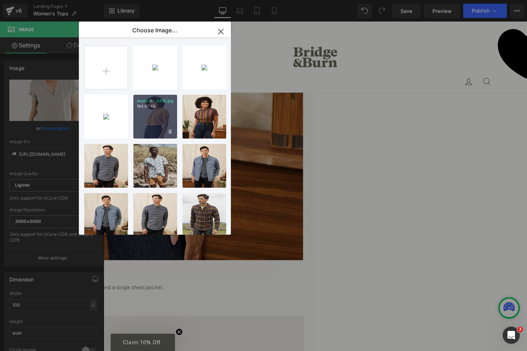
click at [154, 121] on div "Innes G...4474.jpg 194.97 KB" at bounding box center [155, 117] width 44 height 44
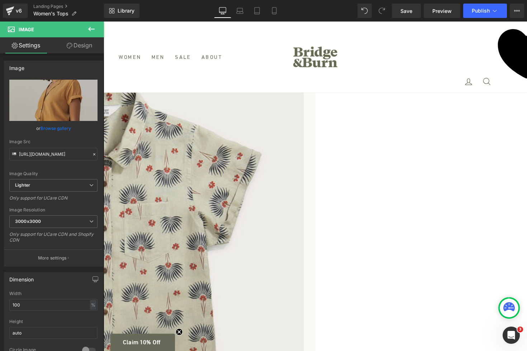
scroll to position [1160, 0]
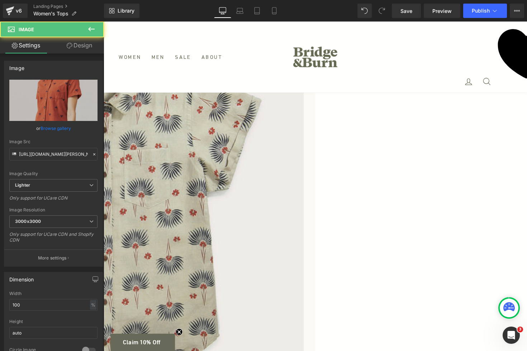
click at [60, 131] on link "Browse gallery" at bounding box center [56, 128] width 31 height 13
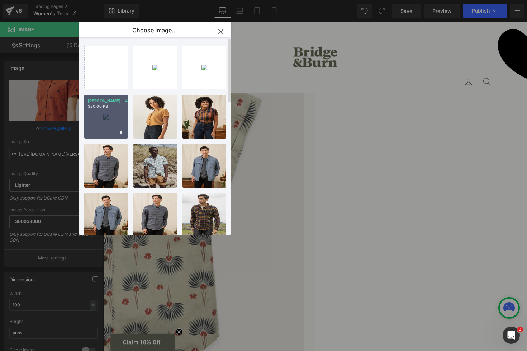
click at [108, 120] on div "Lana Wo...4007.jpg 320.60 KB" at bounding box center [106, 117] width 44 height 44
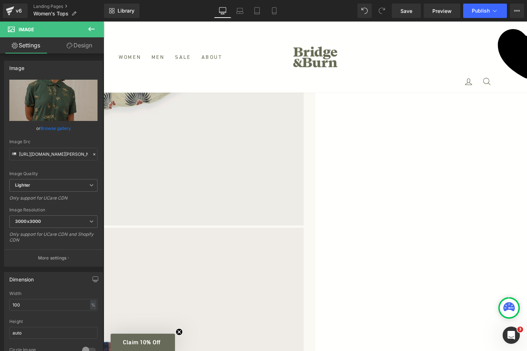
scroll to position [1574, 0]
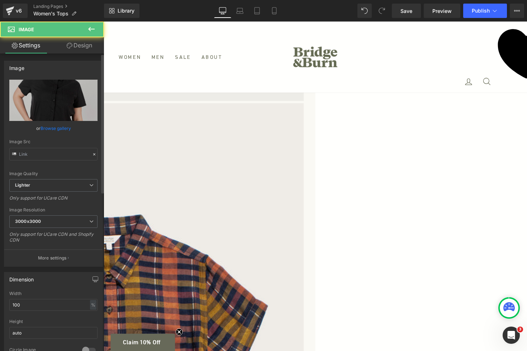
click at [63, 125] on link "Browse gallery" at bounding box center [56, 128] width 31 height 13
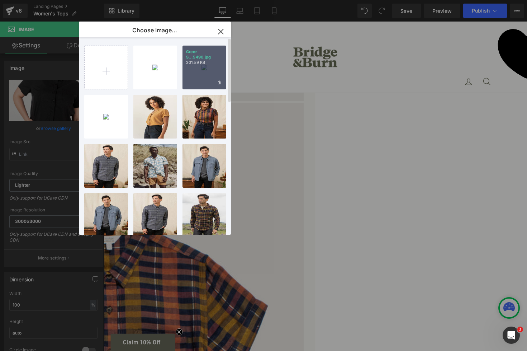
click at [203, 73] on div "Greer S...5490.jpg 301.59 KB" at bounding box center [205, 68] width 44 height 44
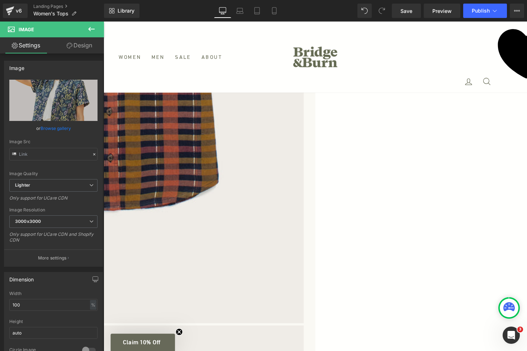
scroll to position [2038, 0]
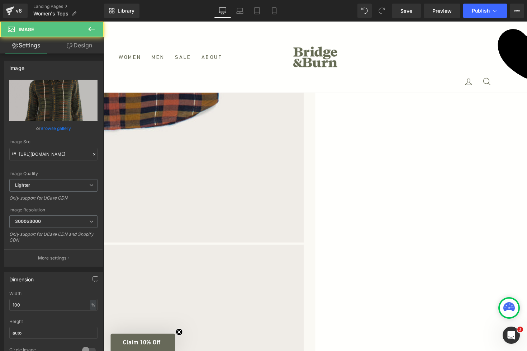
click at [62, 130] on link "Browse gallery" at bounding box center [56, 128] width 31 height 13
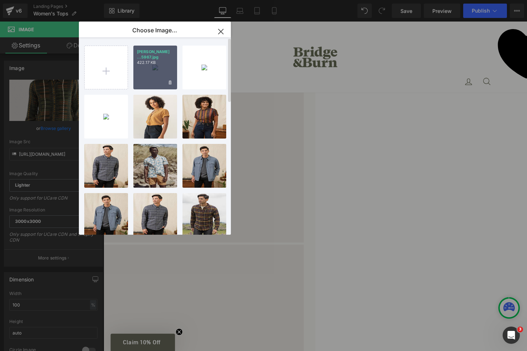
click at [147, 77] on div "Dawson ...5967.jpg 422.17 KB" at bounding box center [155, 68] width 44 height 44
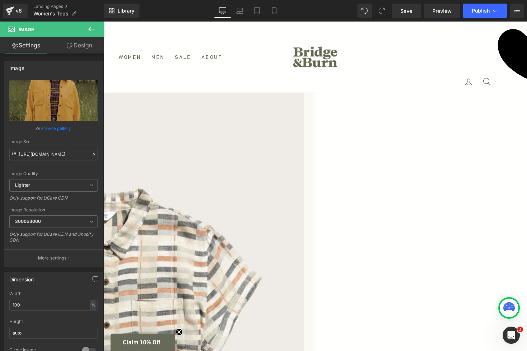
scroll to position [2099, 0]
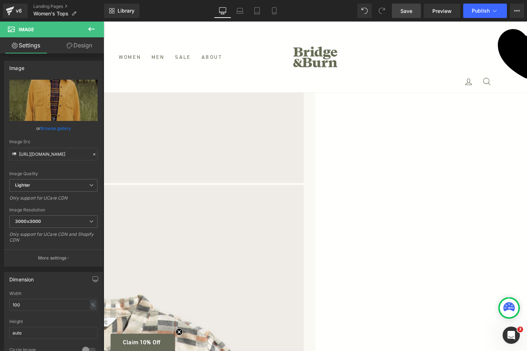
click at [410, 9] on span "Save" at bounding box center [407, 11] width 12 height 8
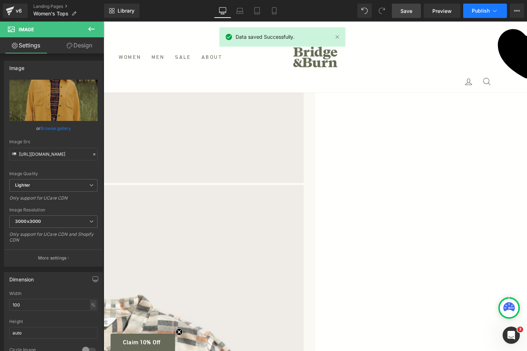
click at [480, 12] on span "Publish" at bounding box center [481, 11] width 18 height 6
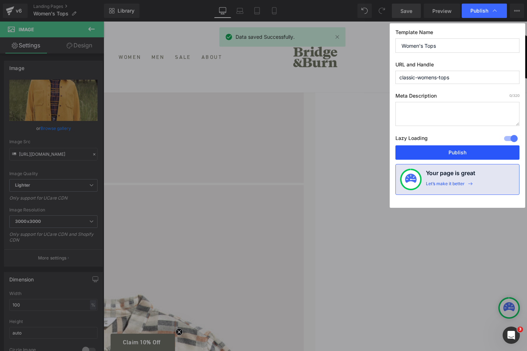
click at [448, 150] on button "Publish" at bounding box center [458, 152] width 124 height 14
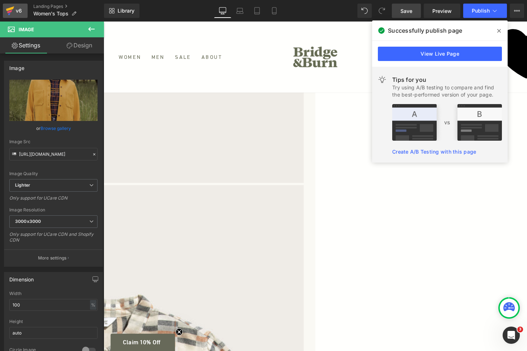
click at [17, 13] on div "v6" at bounding box center [18, 10] width 9 height 9
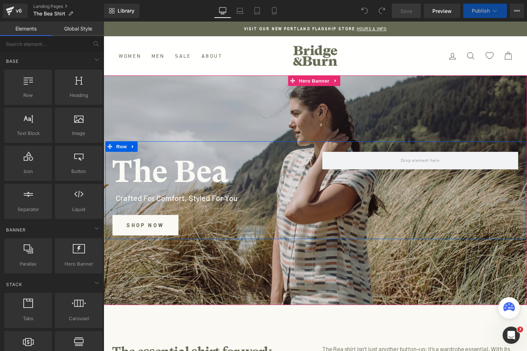
select select "S"
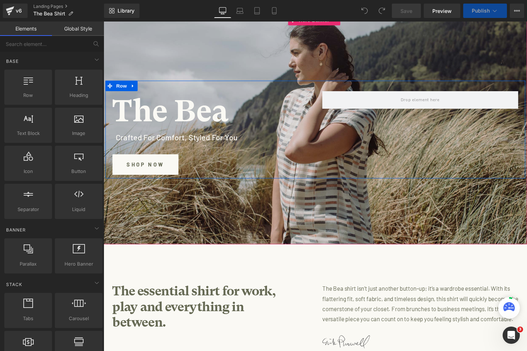
select select "M"
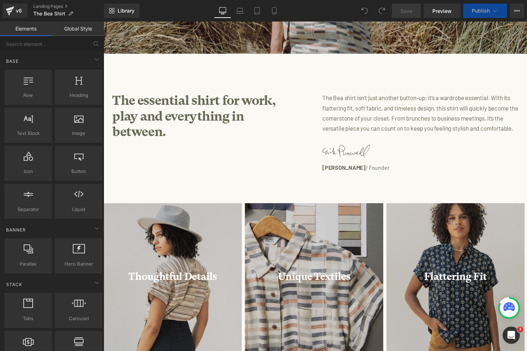
select select "M"
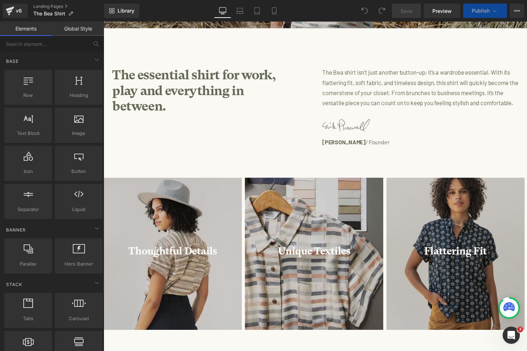
select select "XL"
select select "L"
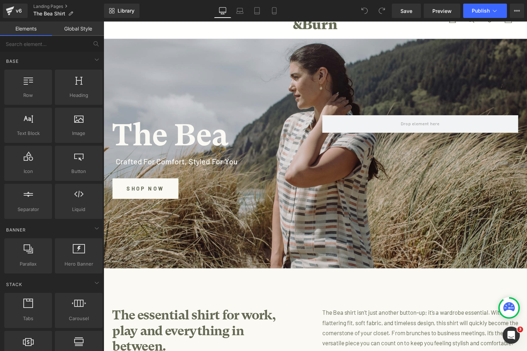
scroll to position [35, 0]
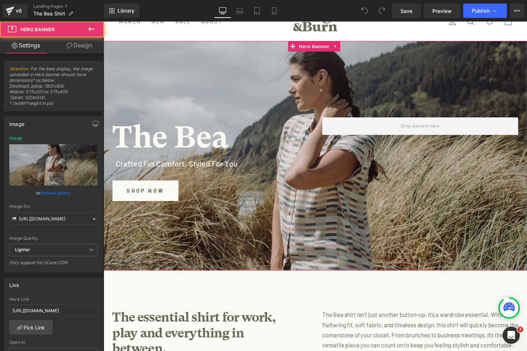
click at [288, 82] on div at bounding box center [321, 159] width 434 height 235
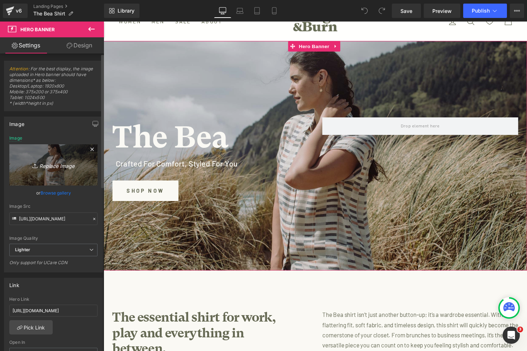
click at [56, 170] on link "Replace Image" at bounding box center [53, 164] width 88 height 41
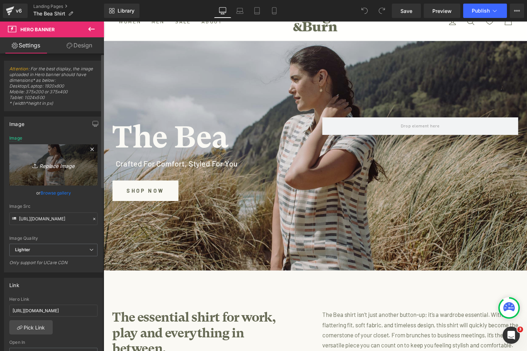
type input "C:\fakepath\F25-Bea-Header-LG.jpg"
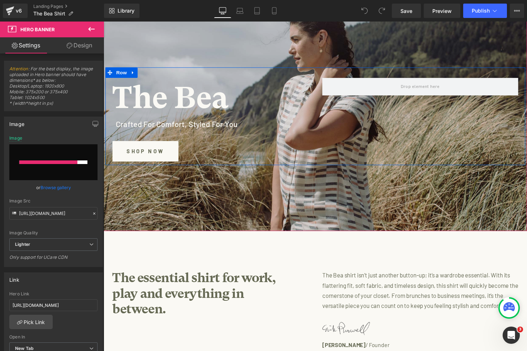
scroll to position [76, 0]
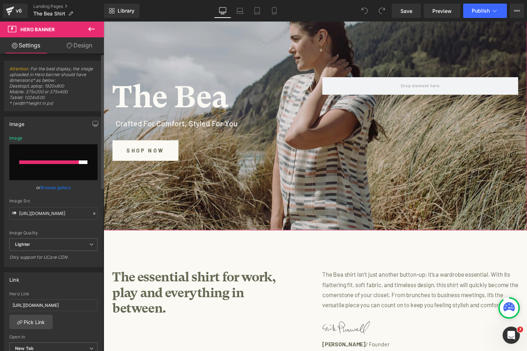
click at [56, 187] on link "Browse gallery" at bounding box center [56, 187] width 31 height 13
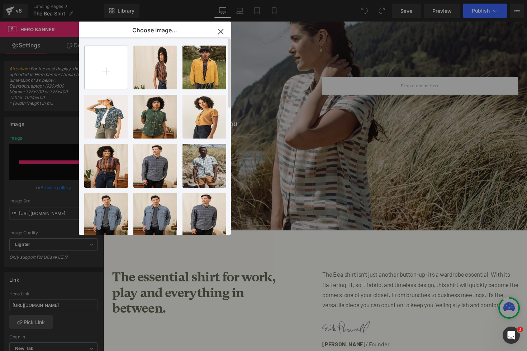
click at [113, 67] on input "file" at bounding box center [106, 67] width 43 height 43
click at [224, 28] on icon "button" at bounding box center [220, 31] width 11 height 11
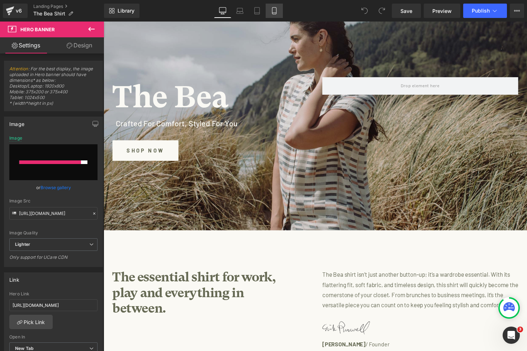
click at [273, 14] on icon at bounding box center [274, 11] width 4 height 7
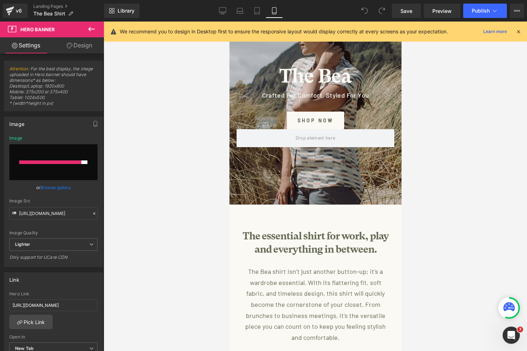
scroll to position [0, 0]
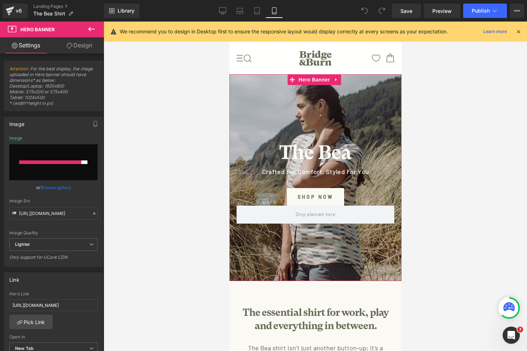
click at [288, 102] on div at bounding box center [315, 177] width 172 height 207
click at [58, 185] on link "Browse gallery" at bounding box center [56, 187] width 31 height 13
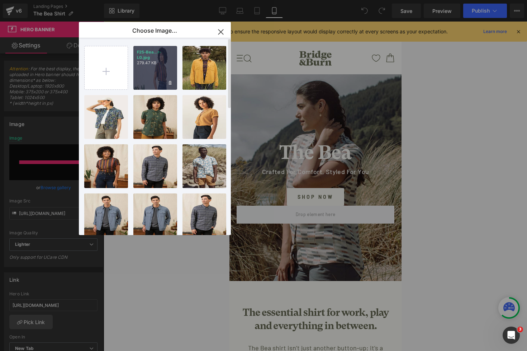
click at [146, 58] on p "F25-Bea...r-LG.jpg" at bounding box center [155, 55] width 37 height 11
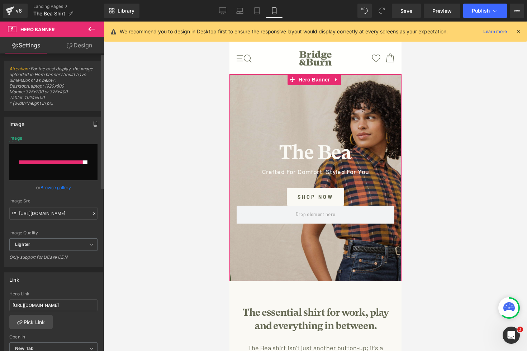
click at [58, 184] on link "Browse gallery" at bounding box center [56, 187] width 31 height 13
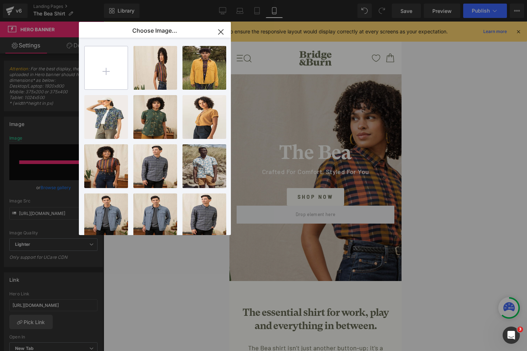
click at [97, 86] on input "file" at bounding box center [106, 67] width 43 height 43
type input "C:\fakepath\F25-Bea-Header-Mobile.jpg"
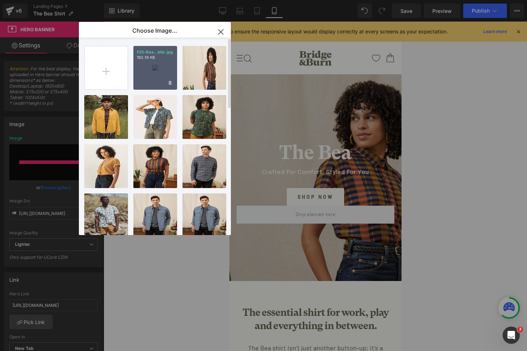
click at [150, 68] on div "F25-Bea...bile.jpg 192.19 KB" at bounding box center [155, 68] width 44 height 44
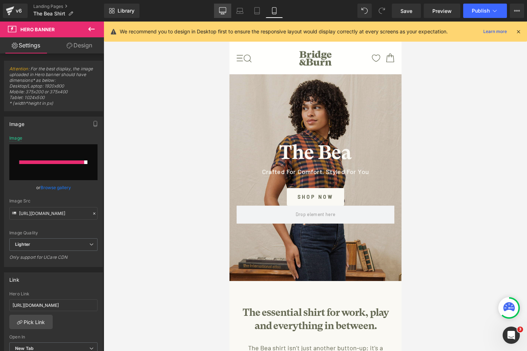
click at [222, 10] on icon at bounding box center [222, 10] width 7 height 7
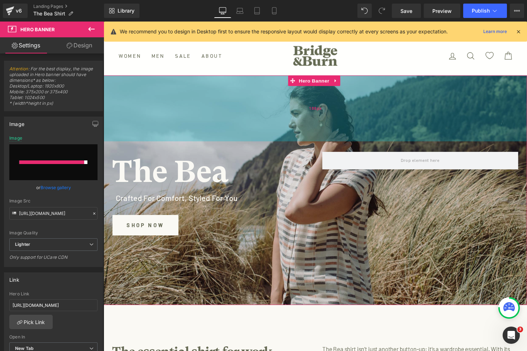
click at [218, 95] on div "188px" at bounding box center [321, 110] width 434 height 67
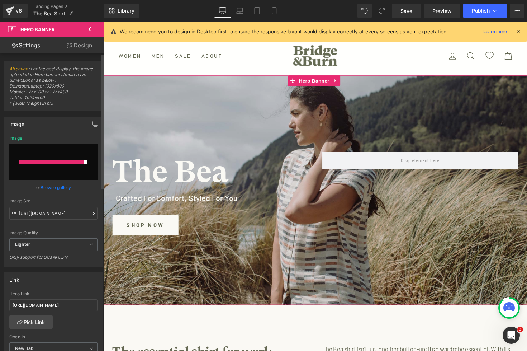
click at [60, 187] on link "Browse gallery" at bounding box center [56, 187] width 31 height 13
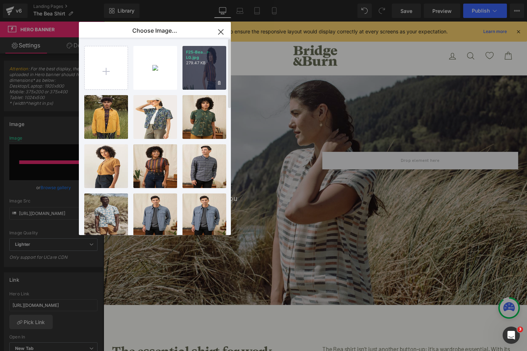
click at [205, 76] on div "F25-Bea...r-LG.jpg 279.47 KB" at bounding box center [205, 68] width 44 height 44
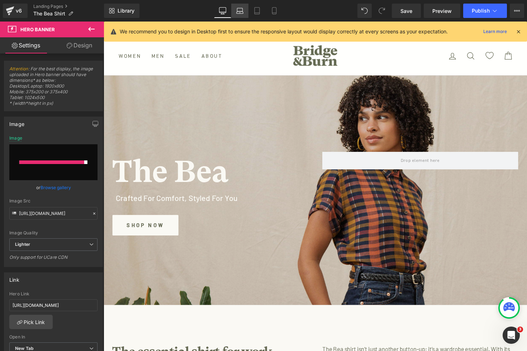
click at [238, 11] on icon at bounding box center [239, 10] width 7 height 7
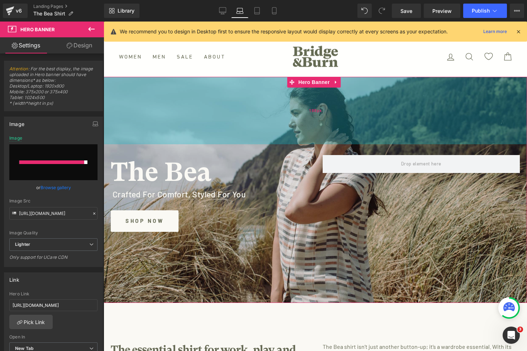
click at [258, 119] on div "188px" at bounding box center [316, 110] width 424 height 67
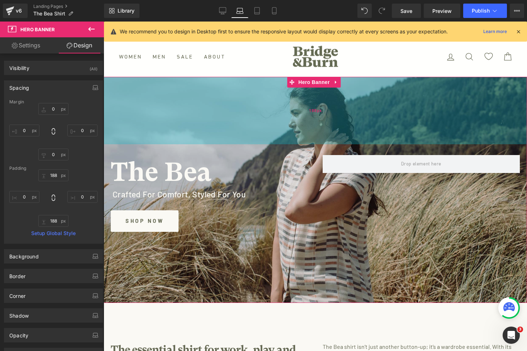
click at [190, 88] on div "188px" at bounding box center [316, 110] width 424 height 67
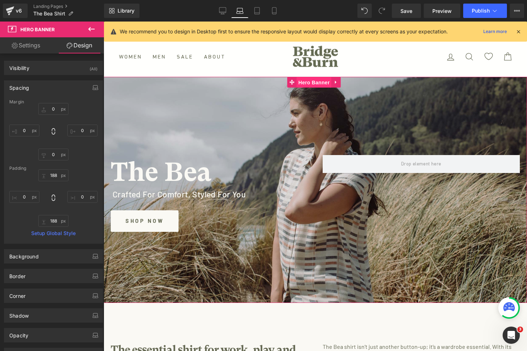
click at [305, 84] on span "Hero Banner" at bounding box center [314, 82] width 35 height 11
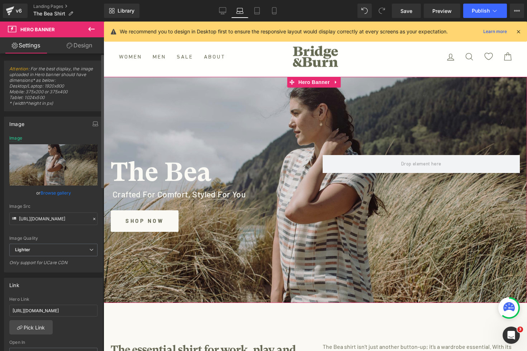
click at [59, 193] on link "Browse gallery" at bounding box center [56, 193] width 31 height 13
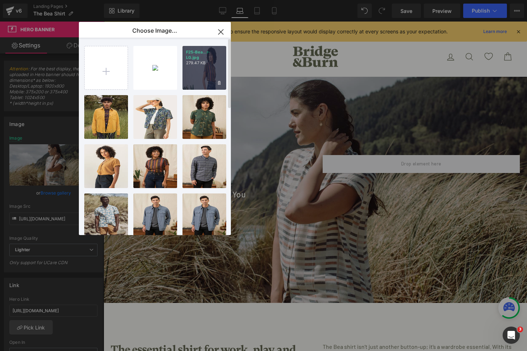
click at [199, 70] on div "F25-Bea...r-LG.jpg 279.47 KB" at bounding box center [205, 68] width 44 height 44
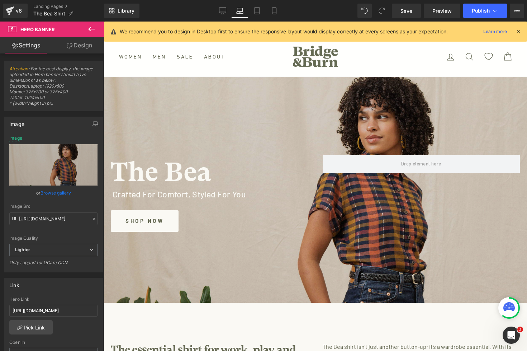
click at [259, 18] on div "Library Laptop Desktop Laptop Tablet Mobile Save Preview Publish Scheduled View…" at bounding box center [315, 11] width 423 height 22
click at [254, 13] on icon at bounding box center [257, 10] width 7 height 7
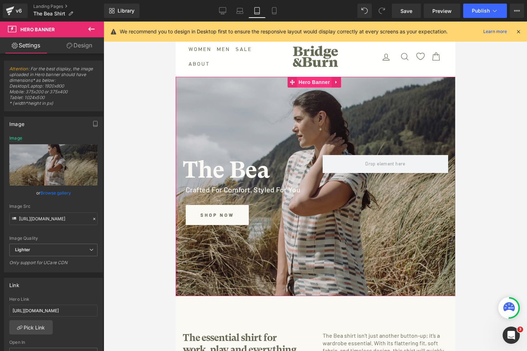
click at [314, 80] on span "Hero Banner" at bounding box center [314, 82] width 35 height 11
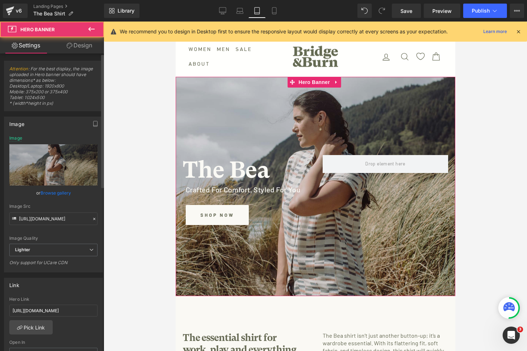
click at [59, 190] on link "Browse gallery" at bounding box center [56, 193] width 31 height 13
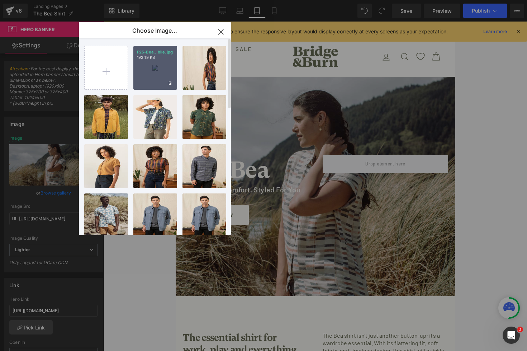
click at [159, 70] on div "F25-Bea...bile.jpg 192.19 KB" at bounding box center [155, 68] width 44 height 44
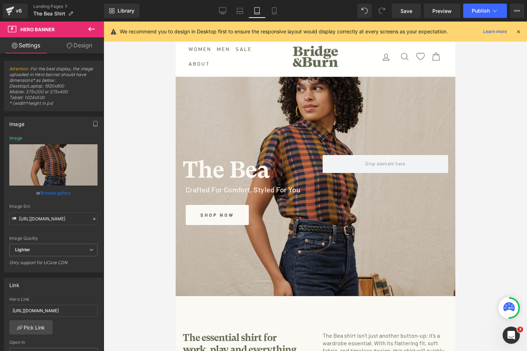
click at [159, 70] on div at bounding box center [316, 186] width 424 height 329
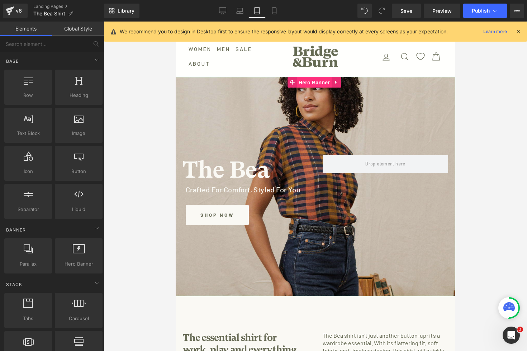
click at [318, 82] on span "Hero Banner" at bounding box center [314, 82] width 35 height 11
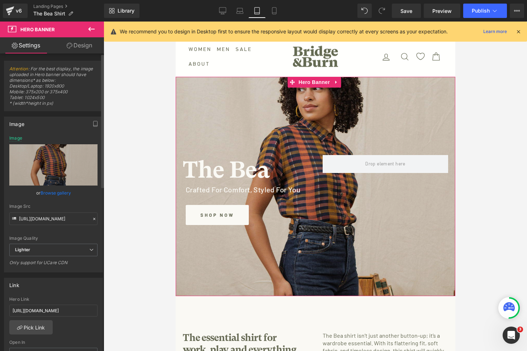
click at [54, 192] on link "Browse gallery" at bounding box center [56, 193] width 31 height 13
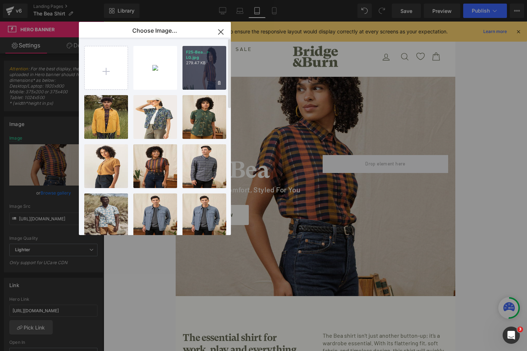
click at [204, 67] on div "F25-Bea...r-LG.jpg 279.47 KB" at bounding box center [205, 68] width 44 height 44
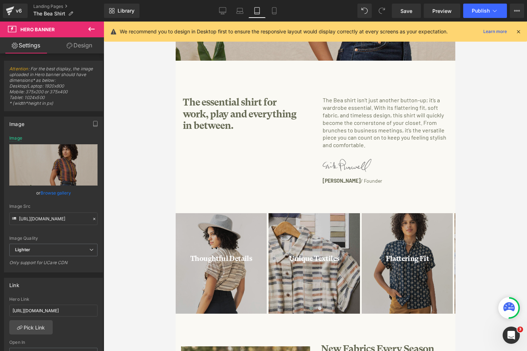
scroll to position [273, 0]
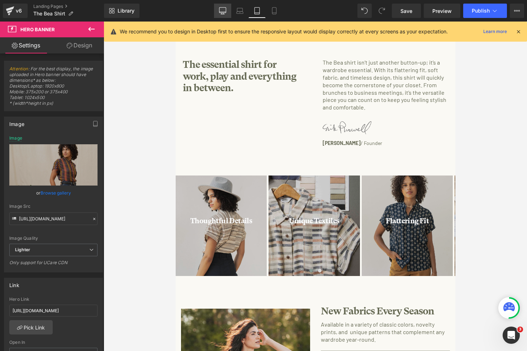
click at [224, 11] on icon at bounding box center [222, 10] width 7 height 7
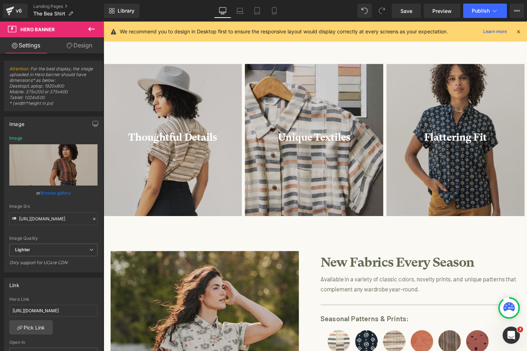
scroll to position [342, 0]
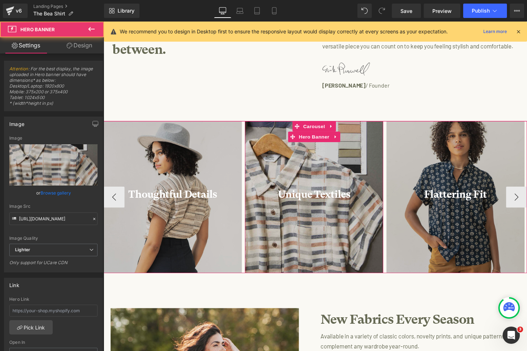
click at [280, 159] on div "Unique Textiles Heading" at bounding box center [320, 201] width 142 height 156
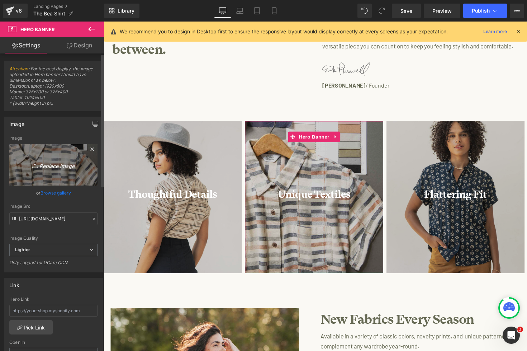
click at [58, 165] on icon "Replace Image" at bounding box center [53, 164] width 57 height 9
type input "C:\fakepath\Bea Eclipse Ikat_W456-064BR_6155.jpg"
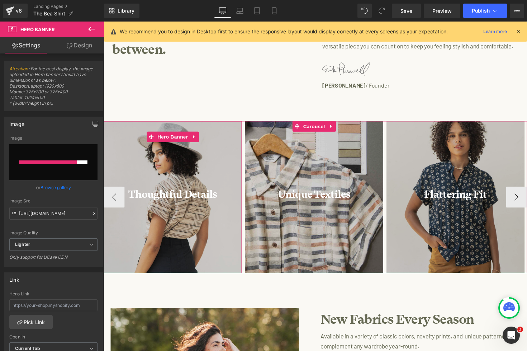
click at [174, 168] on div "Thoughtful Details Heading" at bounding box center [175, 201] width 142 height 156
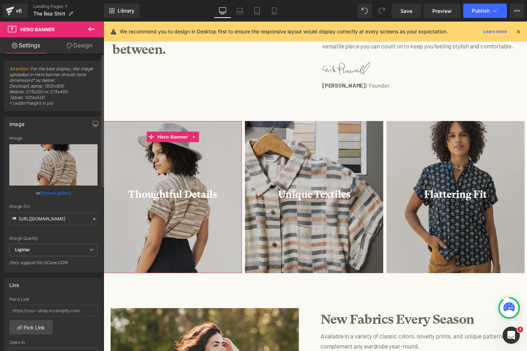
click at [59, 192] on link "Browse gallery" at bounding box center [56, 193] width 31 height 13
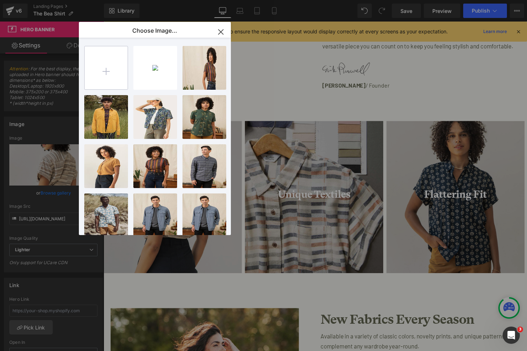
click at [113, 77] on input "file" at bounding box center [106, 67] width 43 height 43
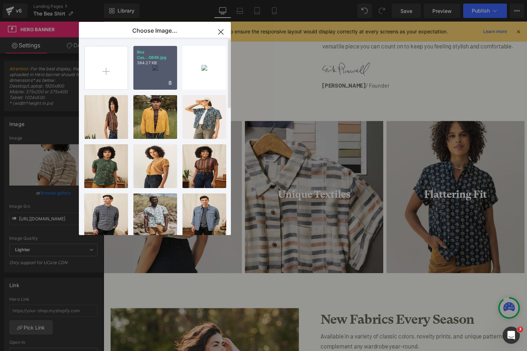
click at [153, 72] on div "Bea Cas...0849.jpg 384.27 KB" at bounding box center [155, 68] width 44 height 44
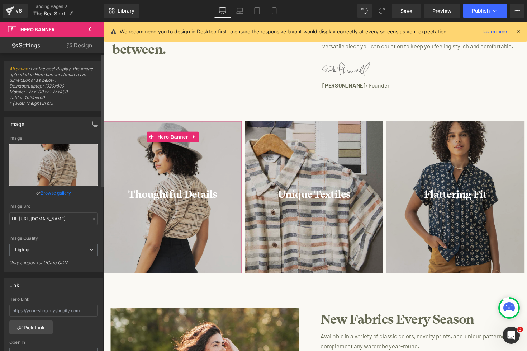
click at [67, 193] on link "Browse gallery" at bounding box center [56, 193] width 31 height 13
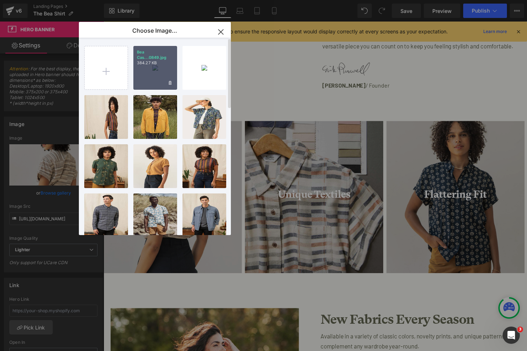
click at [147, 72] on div "Bea Cas...0849.jpg 384.27 KB" at bounding box center [155, 68] width 44 height 44
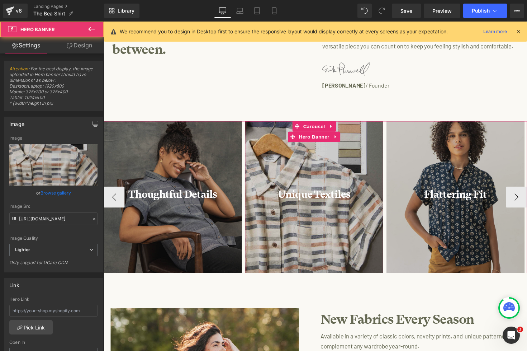
click at [282, 149] on div "Unique Textiles Heading" at bounding box center [320, 201] width 142 height 156
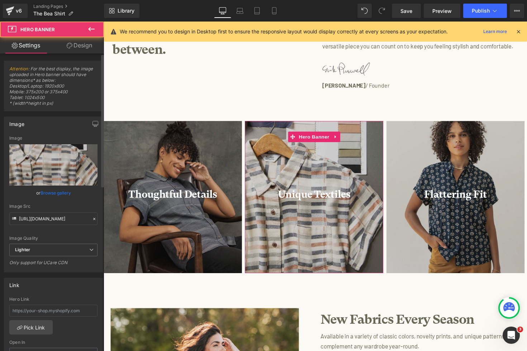
click at [60, 191] on link "Browse gallery" at bounding box center [56, 193] width 31 height 13
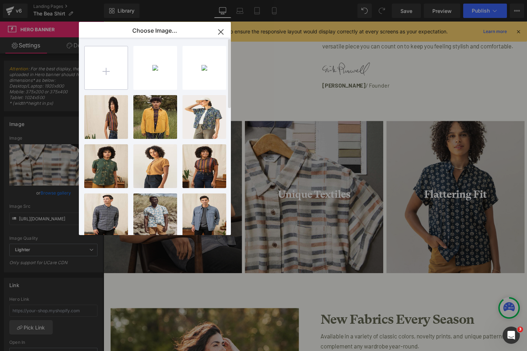
click at [113, 69] on input "file" at bounding box center [106, 67] width 43 height 43
type input "C:\fakepath\Bea Eclipse Ikat_W456-064BR_6155.jpg"
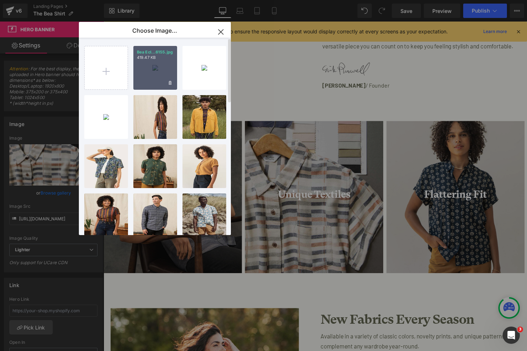
click at [162, 64] on div "Bea Ecl...6155.jpg 419.47 KB" at bounding box center [155, 68] width 44 height 44
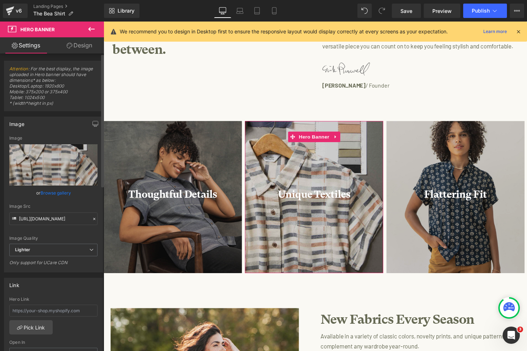
click at [50, 192] on link "Browse gallery" at bounding box center [56, 193] width 31 height 13
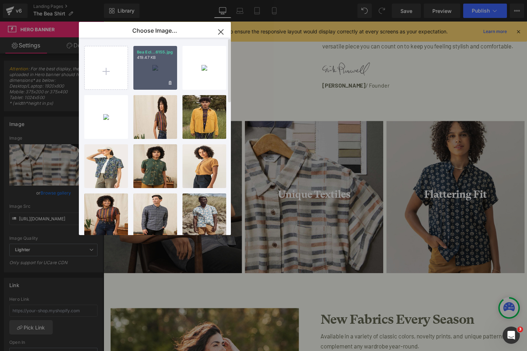
click at [155, 68] on div "Bea Ecl...6155.jpg 419.47 KB" at bounding box center [155, 68] width 44 height 44
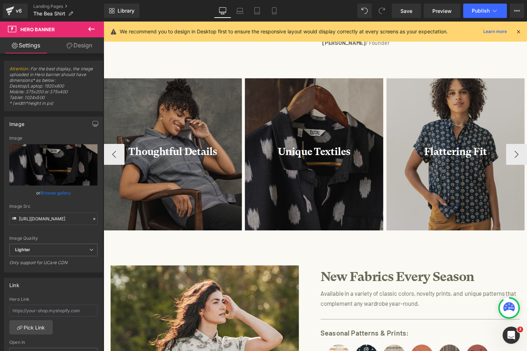
scroll to position [397, 0]
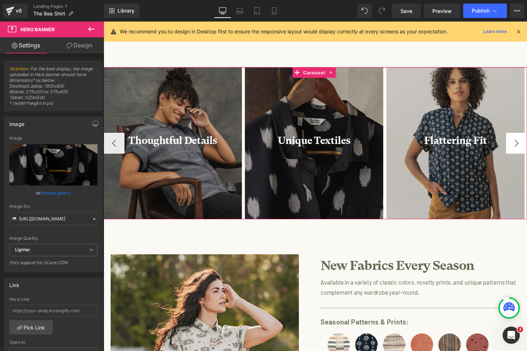
click at [527, 142] on button "›" at bounding box center [527, 147] width 22 height 22
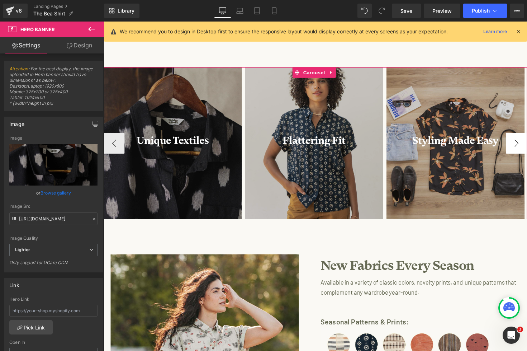
click at [527, 143] on button "›" at bounding box center [527, 147] width 22 height 22
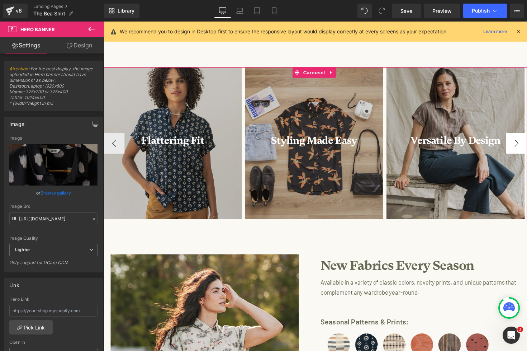
click at [527, 143] on button "›" at bounding box center [527, 147] width 22 height 22
click at [523, 145] on button "›" at bounding box center [527, 147] width 22 height 22
click at [527, 145] on button "›" at bounding box center [527, 147] width 22 height 22
click at [526, 146] on button "›" at bounding box center [527, 147] width 22 height 22
click at [526, 149] on button "›" at bounding box center [527, 147] width 22 height 22
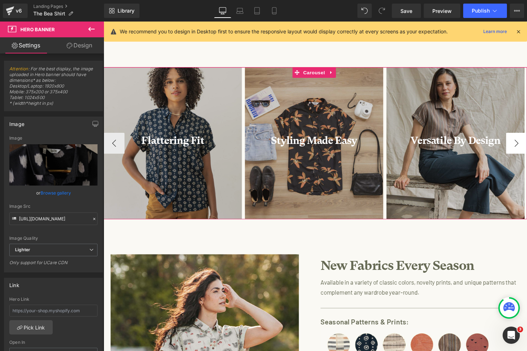
click at [526, 149] on button "›" at bounding box center [527, 147] width 22 height 22
click at [526, 145] on button "›" at bounding box center [527, 147] width 22 height 22
click at [114, 151] on button "‹" at bounding box center [115, 147] width 22 height 22
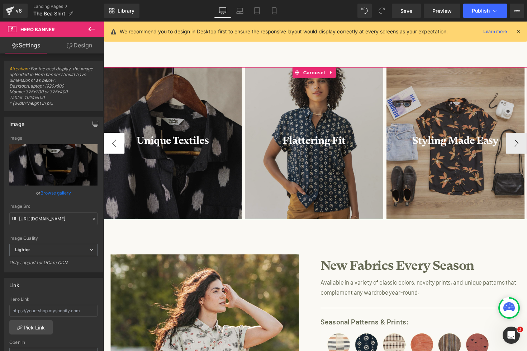
click at [114, 151] on button "‹" at bounding box center [115, 147] width 22 height 22
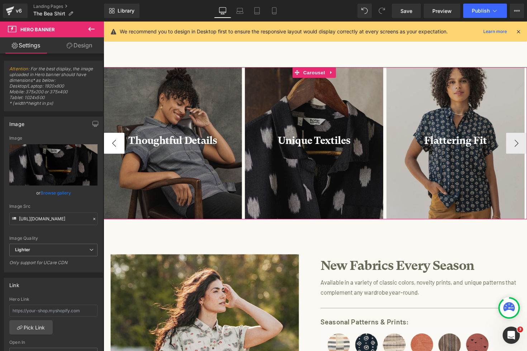
click at [114, 151] on button "‹" at bounding box center [115, 147] width 22 height 22
click at [525, 147] on button "›" at bounding box center [527, 147] width 22 height 22
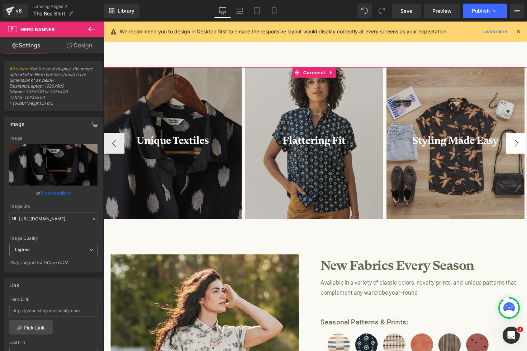
click at [525, 147] on button "›" at bounding box center [527, 147] width 22 height 22
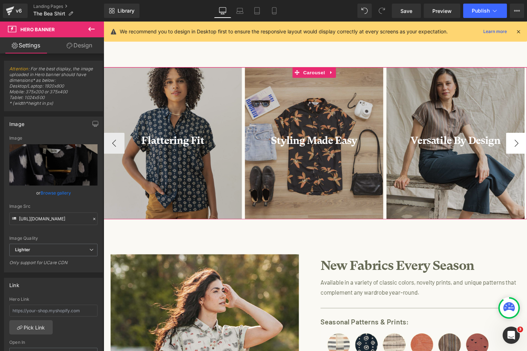
click at [525, 147] on button "›" at bounding box center [527, 147] width 22 height 22
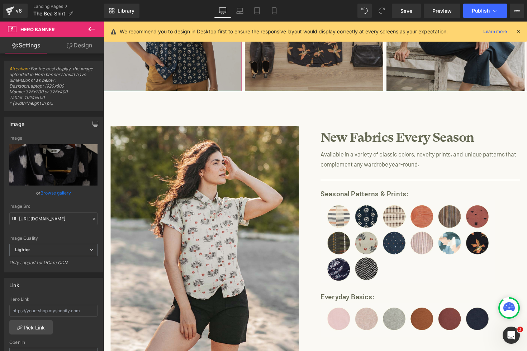
scroll to position [627, 0]
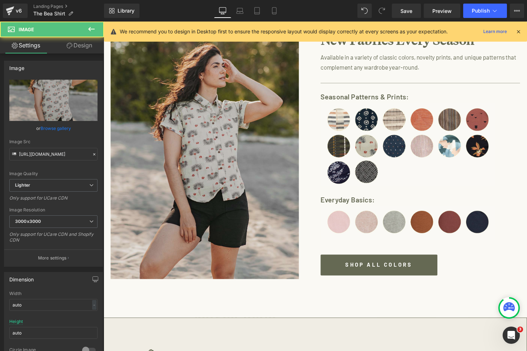
click at [231, 180] on img at bounding box center [207, 157] width 193 height 256
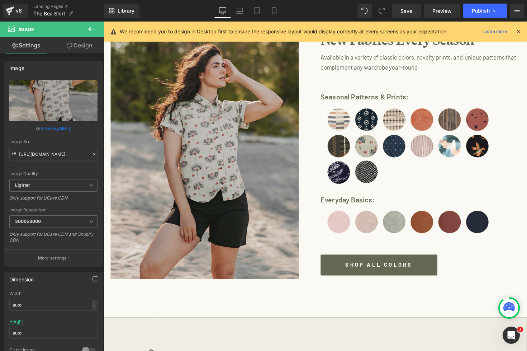
click at [247, 212] on img at bounding box center [207, 157] width 193 height 256
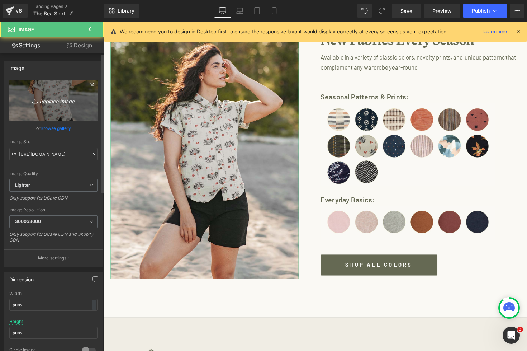
click at [64, 101] on icon "Replace Image" at bounding box center [53, 100] width 57 height 9
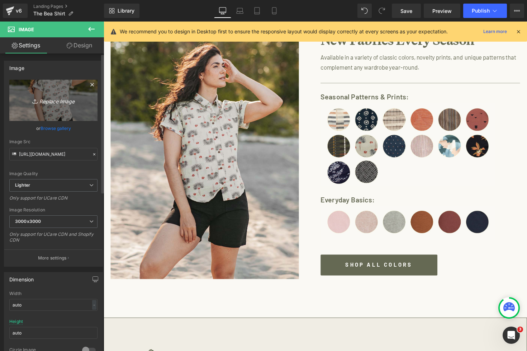
type input "C:\fakepath\Bea-Ikat-Plaid.jpg"
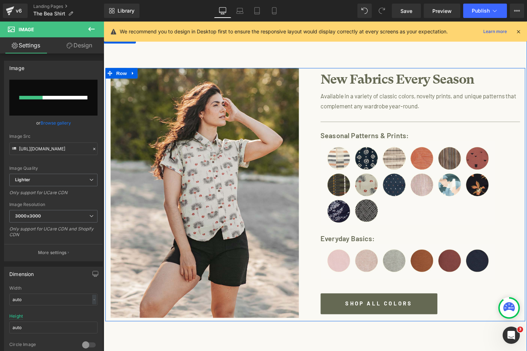
scroll to position [593, 0]
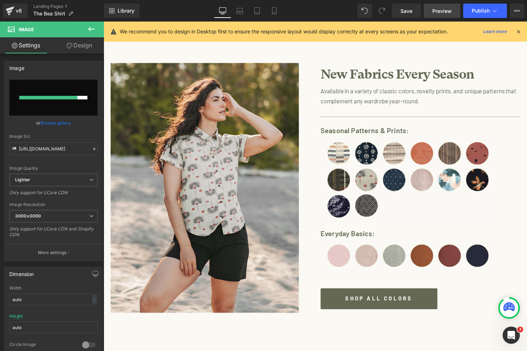
click at [446, 12] on span "Preview" at bounding box center [442, 11] width 19 height 8
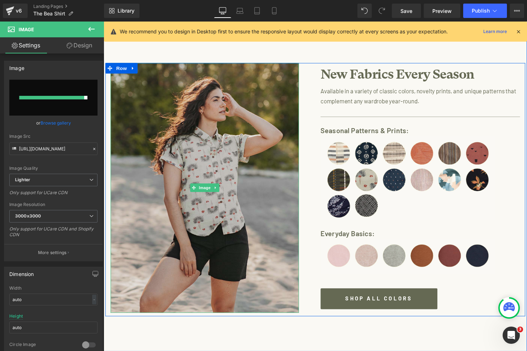
click at [217, 155] on img at bounding box center [207, 192] width 193 height 256
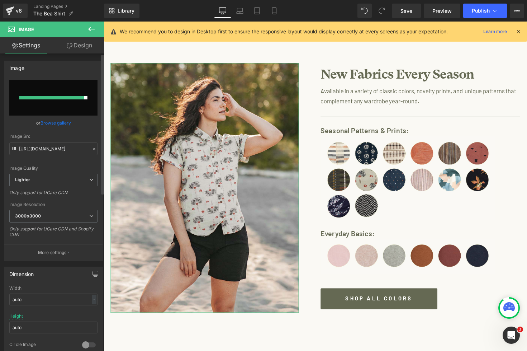
click at [62, 122] on link "Browse gallery" at bounding box center [56, 123] width 31 height 13
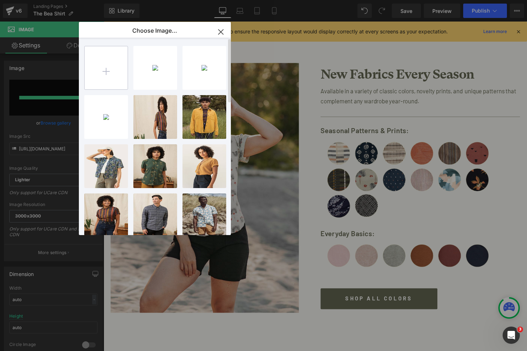
click at [112, 69] on input "file" at bounding box center [106, 67] width 43 height 43
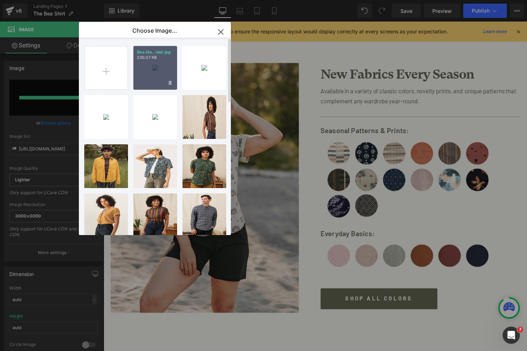
click at [157, 78] on div "Bea-Ika...laid.jpg 230.07 KB" at bounding box center [155, 68] width 44 height 44
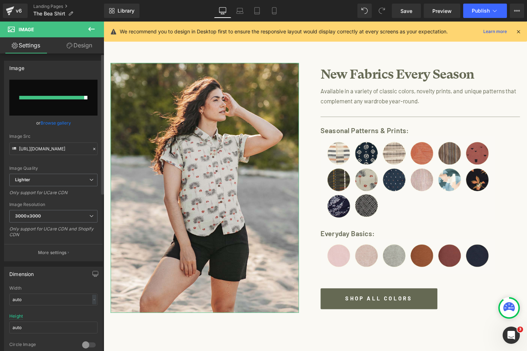
click at [55, 122] on link "Browse gallery" at bounding box center [56, 123] width 31 height 13
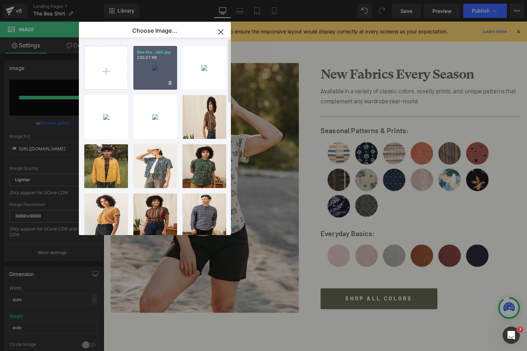
click at [160, 72] on div "Bea-Ika...laid.jpg 230.07 KB" at bounding box center [155, 68] width 44 height 44
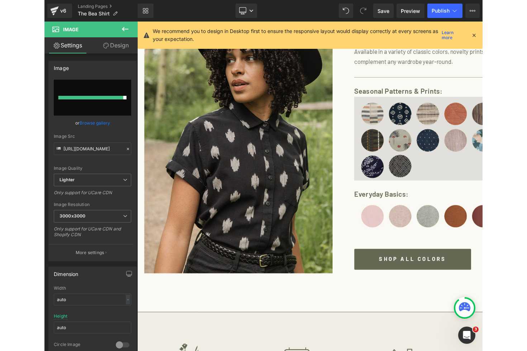
scroll to position [626, 0]
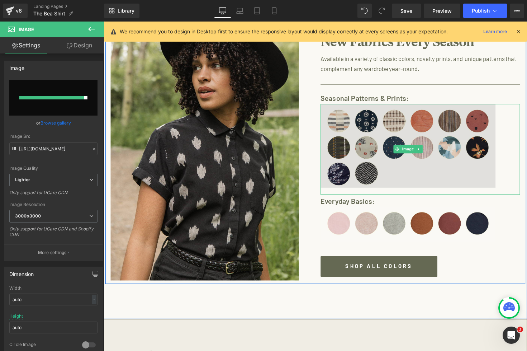
click at [347, 157] on img at bounding box center [415, 152] width 179 height 93
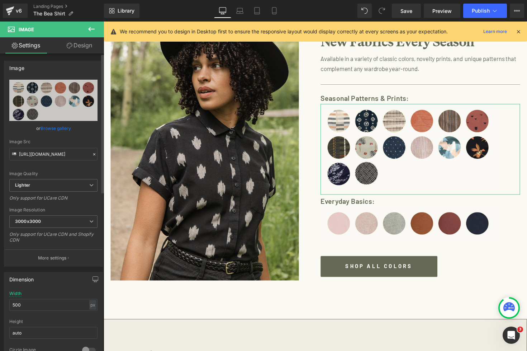
click at [55, 132] on link "Browse gallery" at bounding box center [56, 128] width 31 height 13
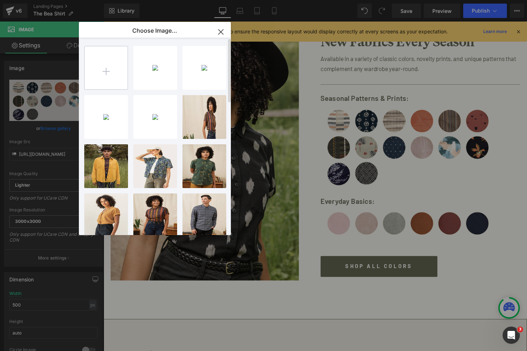
click at [118, 80] on input "file" at bounding box center [106, 67] width 43 height 43
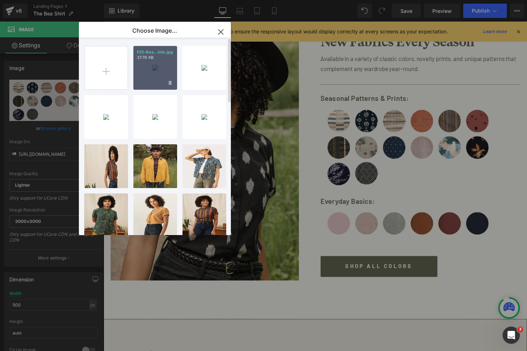
click at [150, 82] on div "F25-Bea...ints.jpg 37.78 KB" at bounding box center [155, 68] width 44 height 44
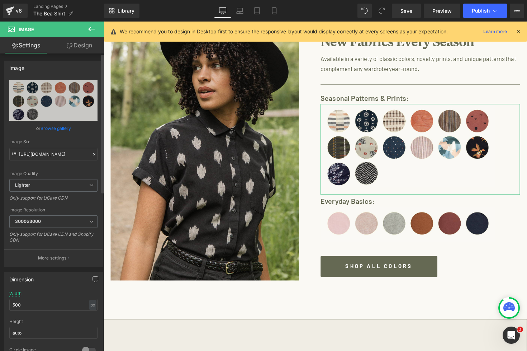
click at [65, 124] on link "Browse gallery" at bounding box center [56, 128] width 31 height 13
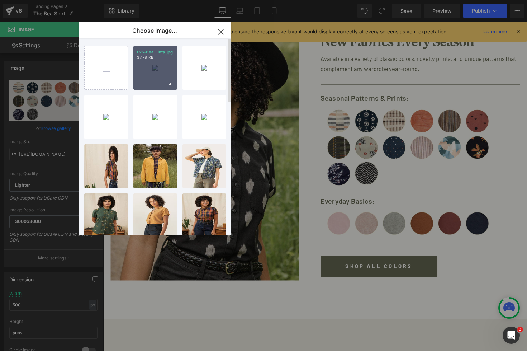
click at [143, 85] on div "F25-Bea...ints.jpg 37.78 KB" at bounding box center [155, 68] width 44 height 44
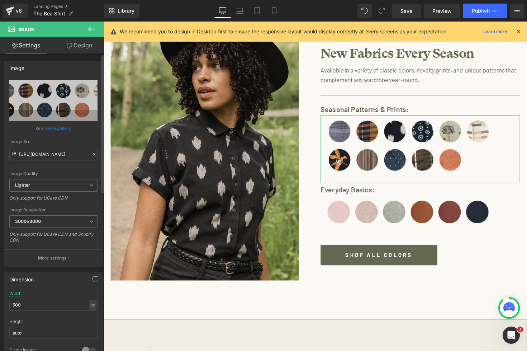
click at [64, 127] on link "Browse gallery" at bounding box center [56, 128] width 31 height 13
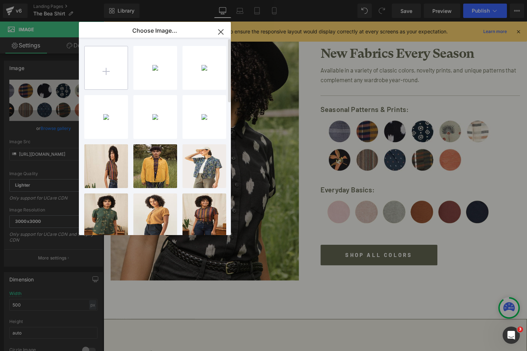
click at [117, 75] on input "file" at bounding box center [106, 67] width 43 height 43
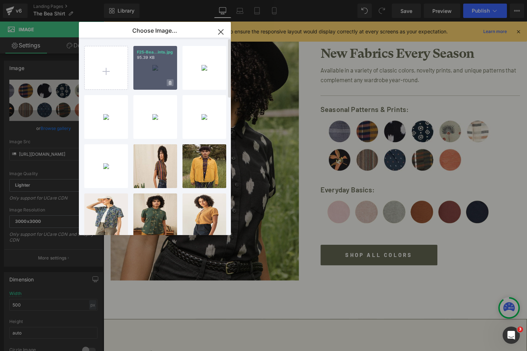
click at [167, 80] on span at bounding box center [170, 82] width 7 height 7
click at [164, 83] on span "No" at bounding box center [164, 83] width 18 height 8
click at [155, 67] on div "F25-Bea...ints.jpg 95.39 KB" at bounding box center [155, 68] width 44 height 44
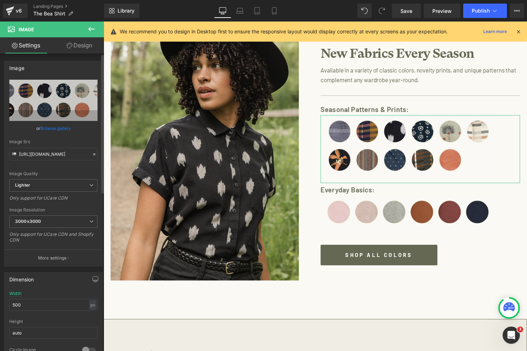
click at [53, 130] on link "Browse gallery" at bounding box center [56, 128] width 31 height 13
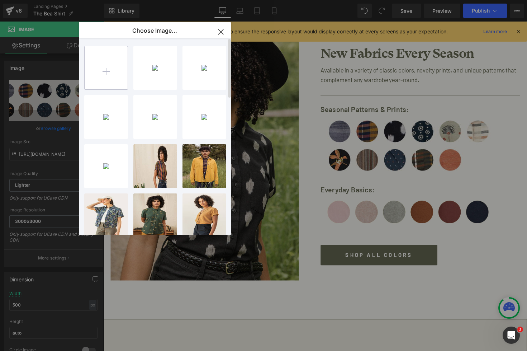
click at [109, 64] on input "file" at bounding box center [106, 67] width 43 height 43
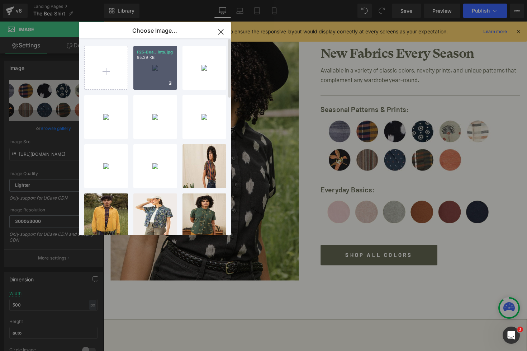
click at [157, 61] on div "F25-Bea...ints.jpg 95.39 KB" at bounding box center [155, 68] width 44 height 44
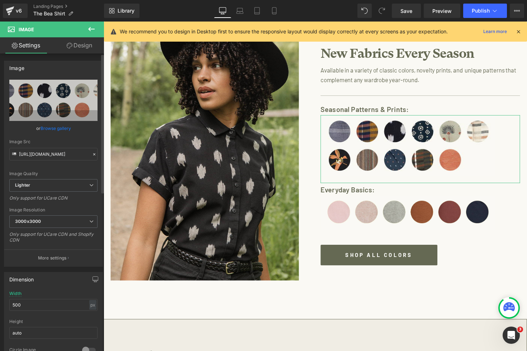
click at [59, 126] on link "Browse gallery" at bounding box center [56, 128] width 31 height 13
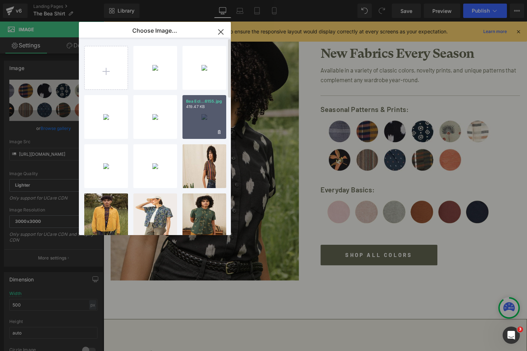
click at [214, 113] on div "Bea Ecl...6155.jpg 419.47 KB" at bounding box center [205, 117] width 44 height 44
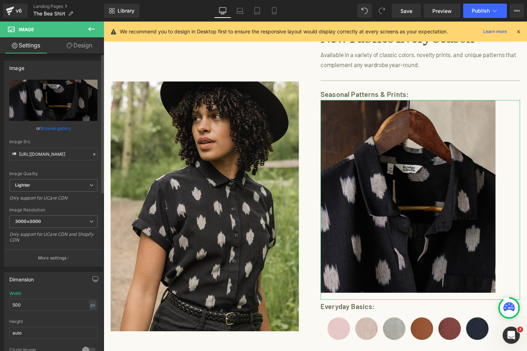
click at [60, 132] on link "Browse gallery" at bounding box center [56, 128] width 31 height 13
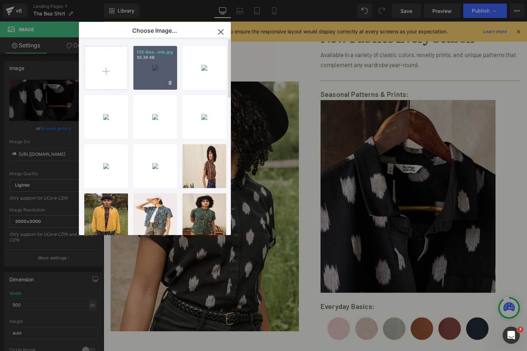
click at [146, 67] on div "F25-Bea...ints.jpg 95.39 KB" at bounding box center [155, 68] width 44 height 44
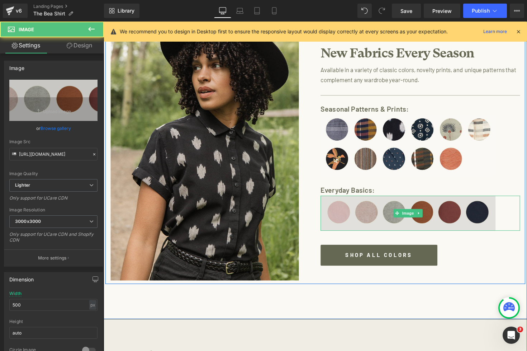
click at [406, 210] on img at bounding box center [415, 218] width 179 height 36
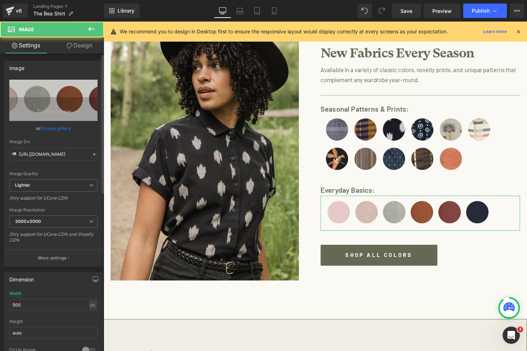
click at [44, 128] on link "Browse gallery" at bounding box center [56, 128] width 31 height 13
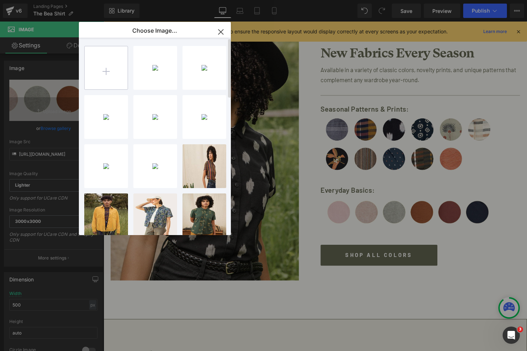
click at [104, 76] on input "file" at bounding box center [106, 67] width 43 height 43
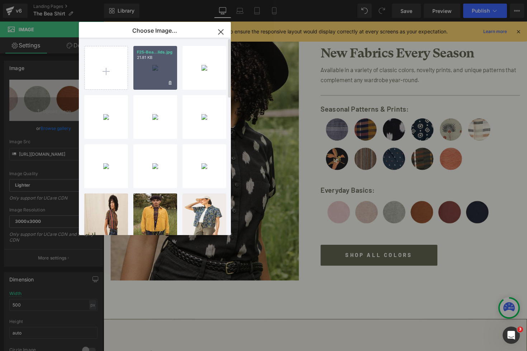
click at [151, 71] on div "F25-Bea...lids.jpg 21.81 KB" at bounding box center [155, 68] width 44 height 44
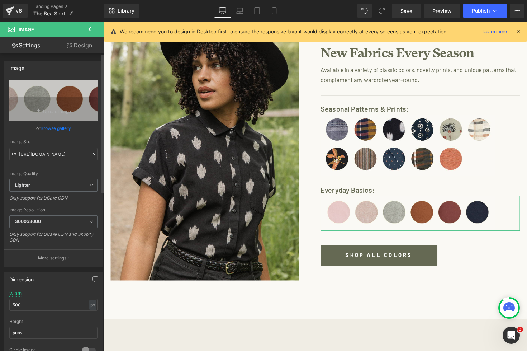
click at [51, 125] on link "Browse gallery" at bounding box center [56, 128] width 31 height 13
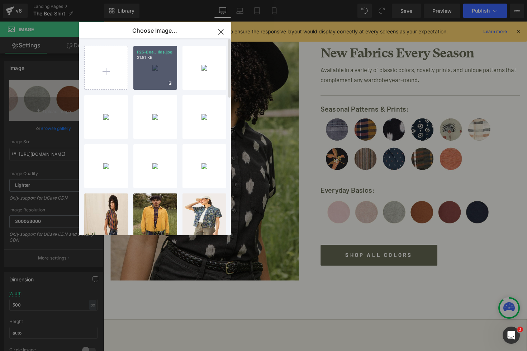
click at [146, 79] on div "F25-Bea...lids.jpg 21.81 KB" at bounding box center [155, 68] width 44 height 44
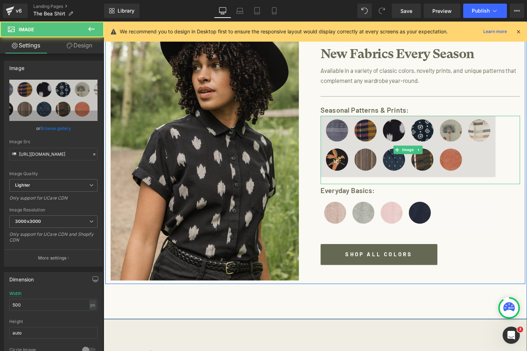
click at [461, 131] on img at bounding box center [415, 153] width 179 height 70
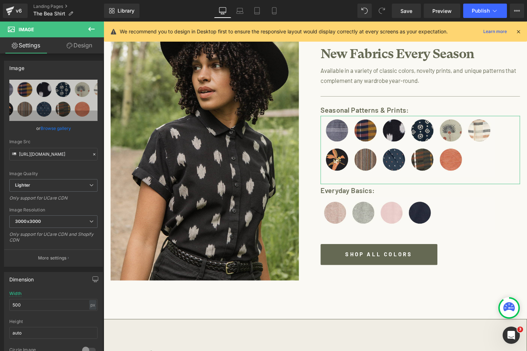
click at [78, 45] on link "Design" at bounding box center [79, 45] width 52 height 16
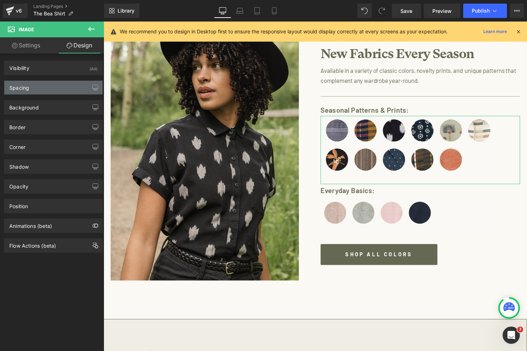
click at [52, 86] on div "Spacing" at bounding box center [53, 88] width 98 height 14
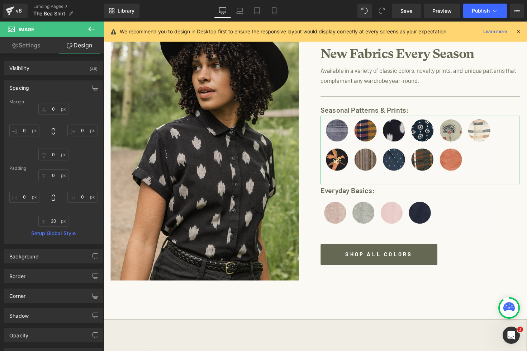
click at [35, 45] on link "Settings" at bounding box center [26, 45] width 52 height 16
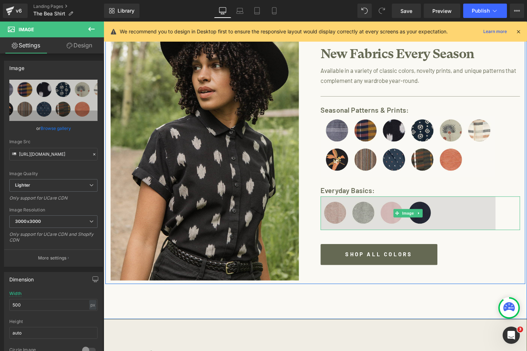
click at [338, 216] on img at bounding box center [415, 218] width 179 height 34
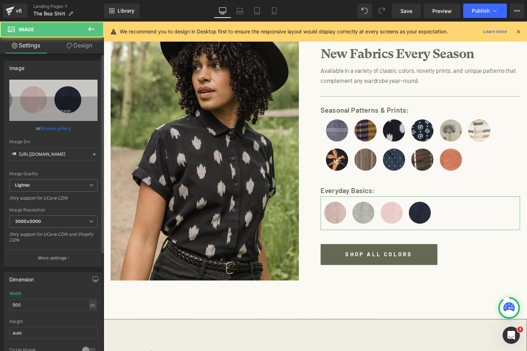
click at [56, 128] on link "Browse gallery" at bounding box center [56, 128] width 31 height 13
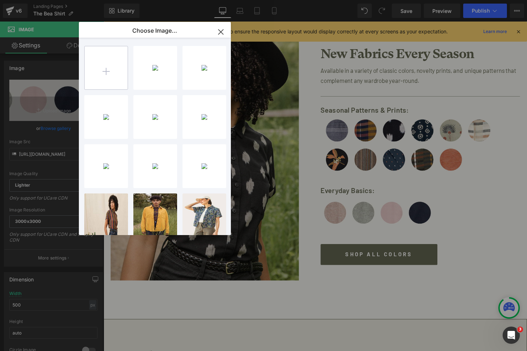
click at [117, 81] on input "file" at bounding box center [106, 67] width 43 height 43
type input "C:\fakepath\F25-Bea-Solids.jpg"
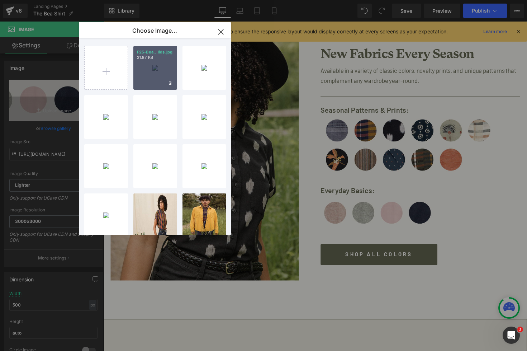
click at [146, 76] on div "F25-Bea...lids.jpg 21.87 KB" at bounding box center [155, 68] width 44 height 44
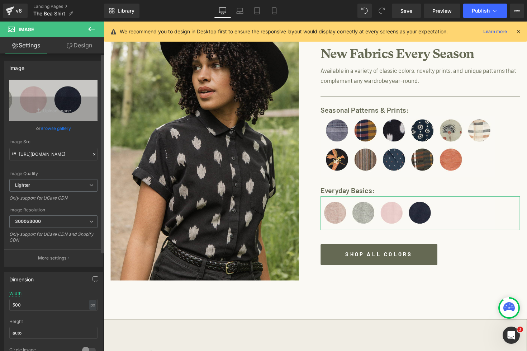
click at [56, 130] on link "Browse gallery" at bounding box center [56, 128] width 31 height 13
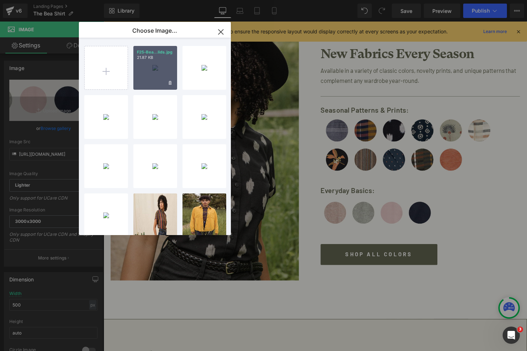
click at [147, 77] on div "F25-Bea...lids.jpg 21.87 KB" at bounding box center [155, 68] width 44 height 44
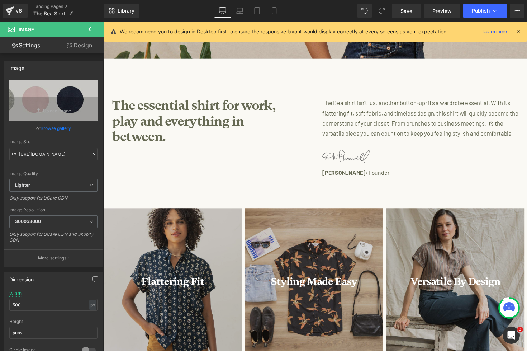
scroll to position [259, 0]
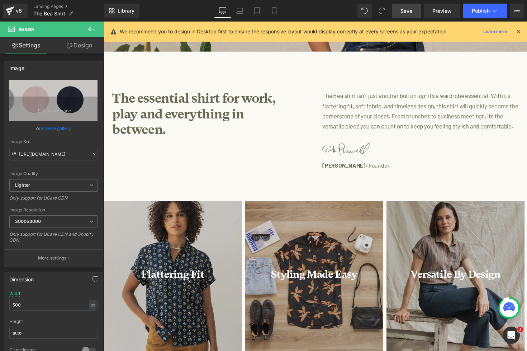
click at [410, 16] on link "Save" at bounding box center [406, 11] width 29 height 14
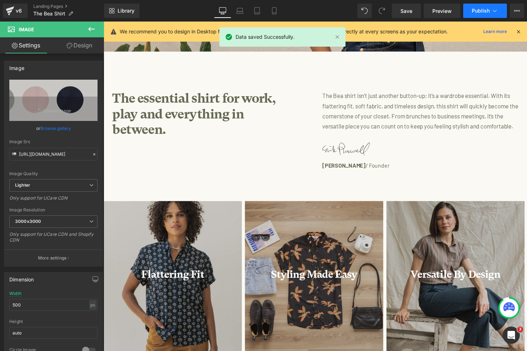
click at [477, 12] on span "Publish" at bounding box center [481, 11] width 18 height 6
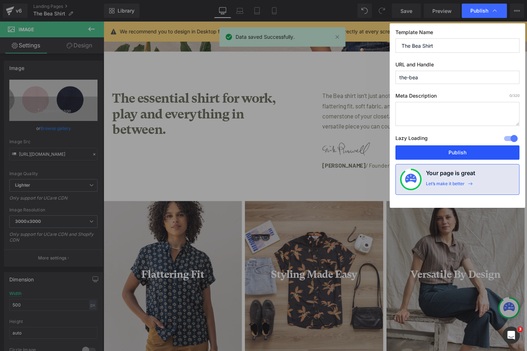
click at [418, 153] on button "Publish" at bounding box center [458, 152] width 124 height 14
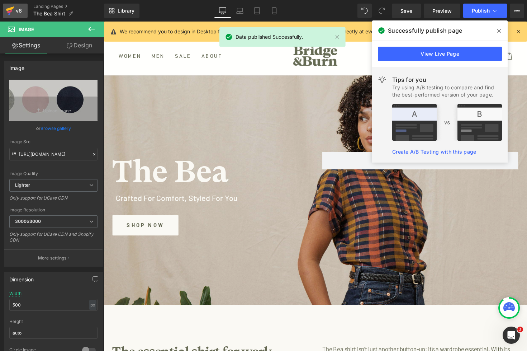
click at [14, 10] on div "v6" at bounding box center [18, 10] width 9 height 9
